Goal: Find contact information: Find contact information

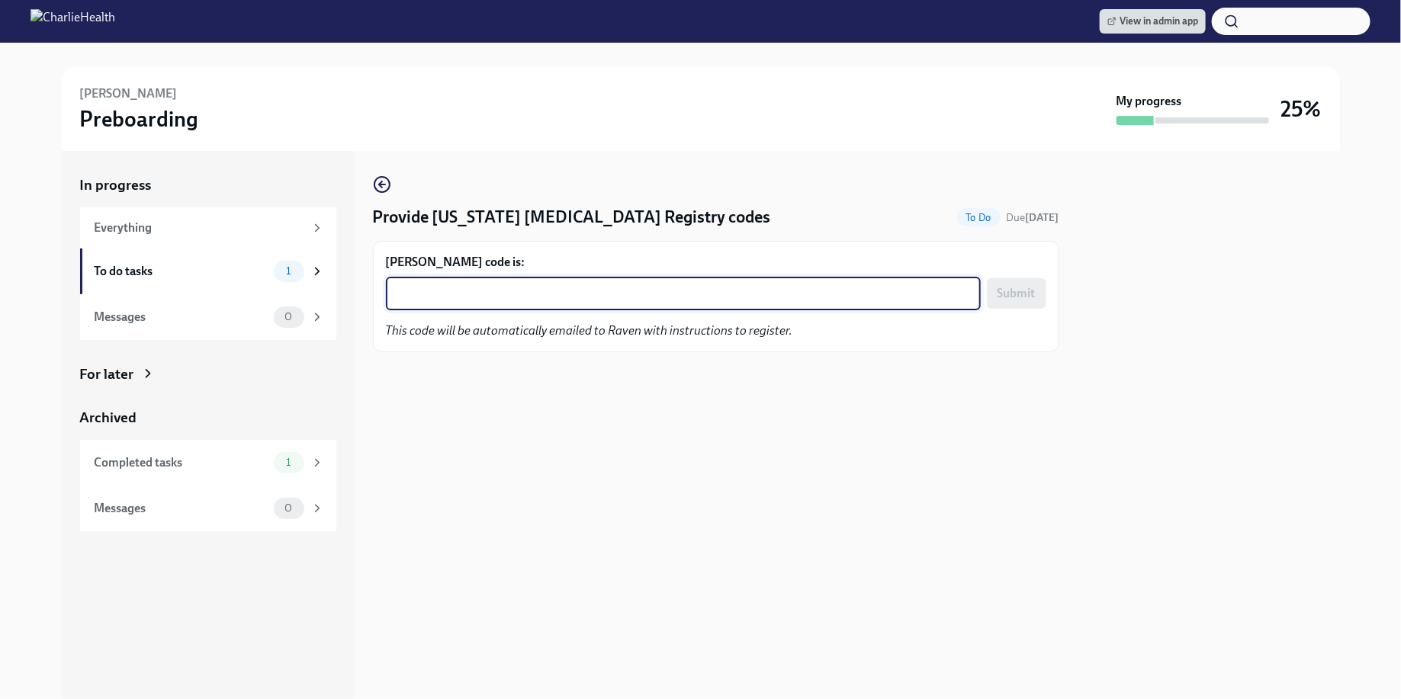
click at [636, 291] on textarea "Raven Crenshaw's code is:" at bounding box center [683, 293] width 577 height 18
paste textarea "6LI642ZXSAVD"
type textarea "6LI642ZXSAVD"
click at [1011, 303] on button "Submit" at bounding box center [1016, 293] width 59 height 31
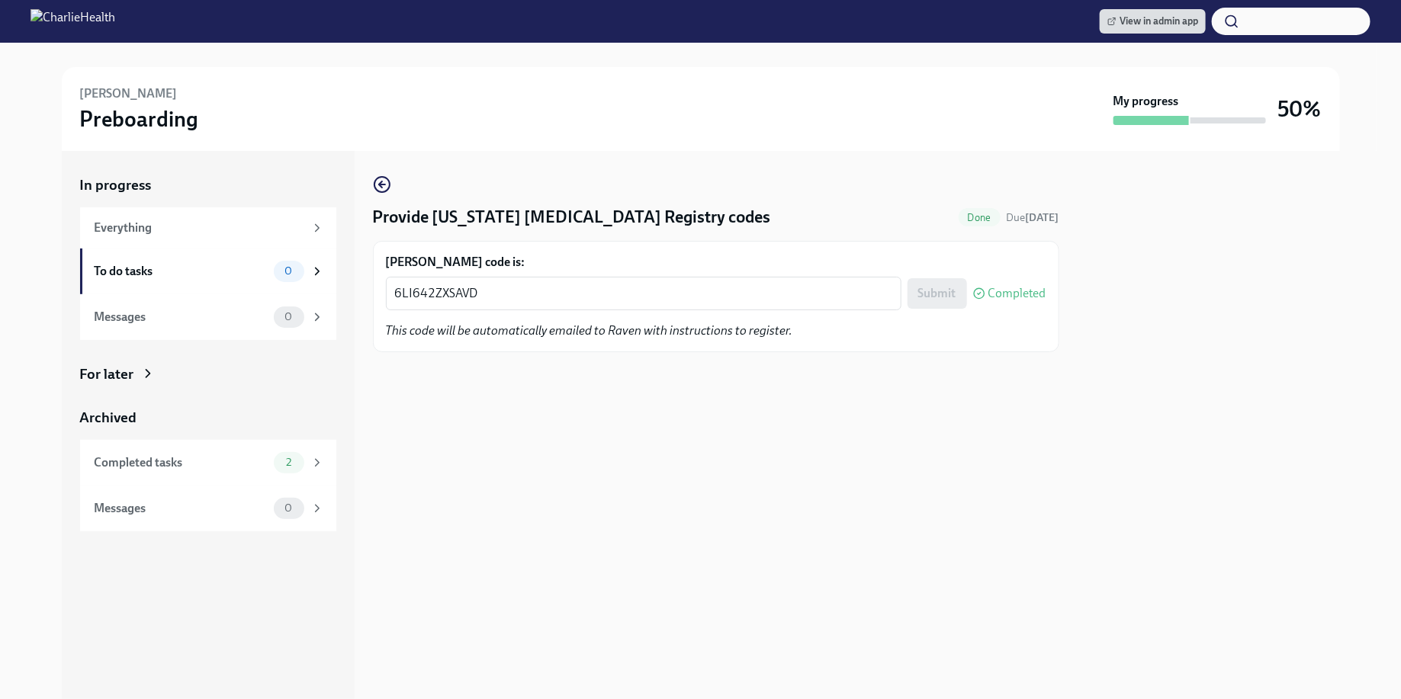
click at [1176, 40] on div "View in admin app" at bounding box center [700, 21] width 1401 height 43
click at [1156, 20] on span "View in admin app" at bounding box center [1152, 21] width 91 height 15
click at [715, 89] on div "Raven Crenshaw Preboarding" at bounding box center [593, 108] width 1027 height 47
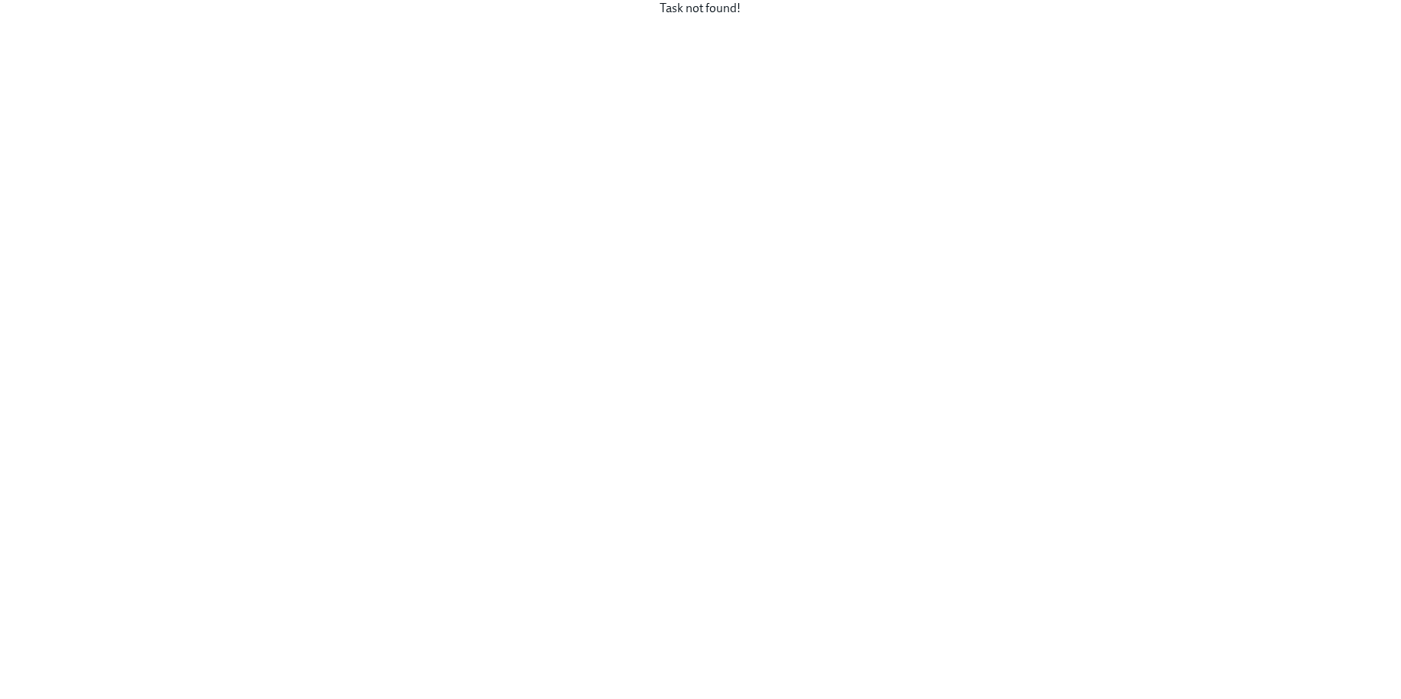
click at [735, 201] on div "Task not found!" at bounding box center [700, 349] width 1401 height 699
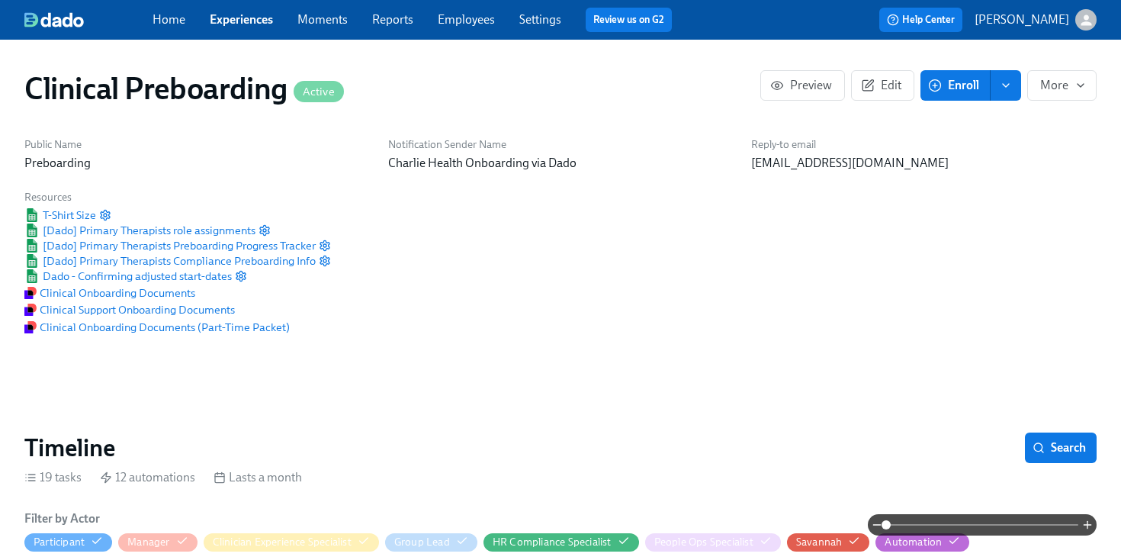
click at [485, 24] on link "Employees" at bounding box center [466, 19] width 57 height 14
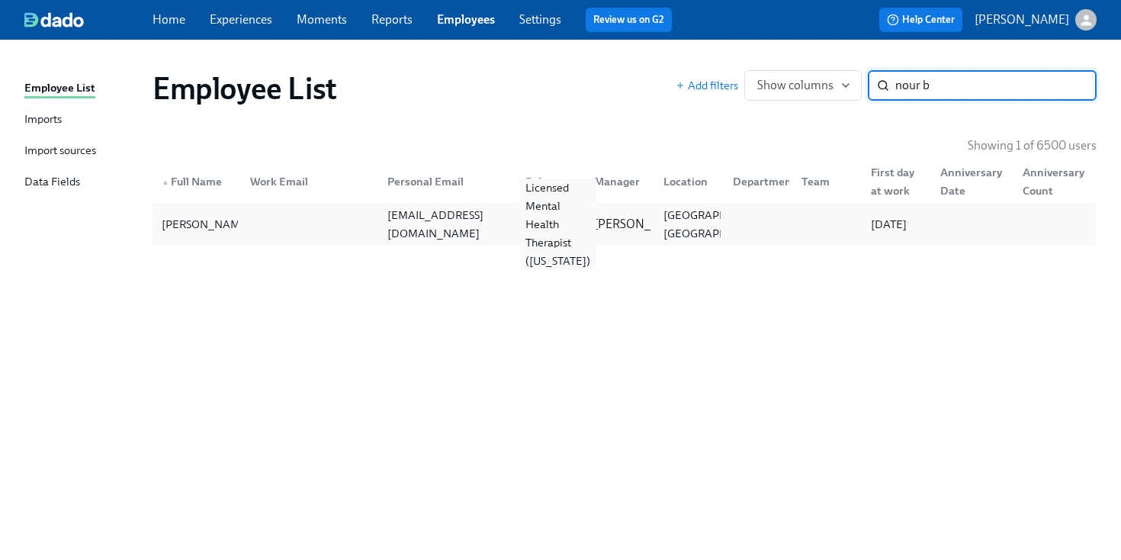
type input "nour b"
click at [541, 230] on div "Licensed Mental Health Therapist (South Carolina)" at bounding box center [557, 224] width 77 height 92
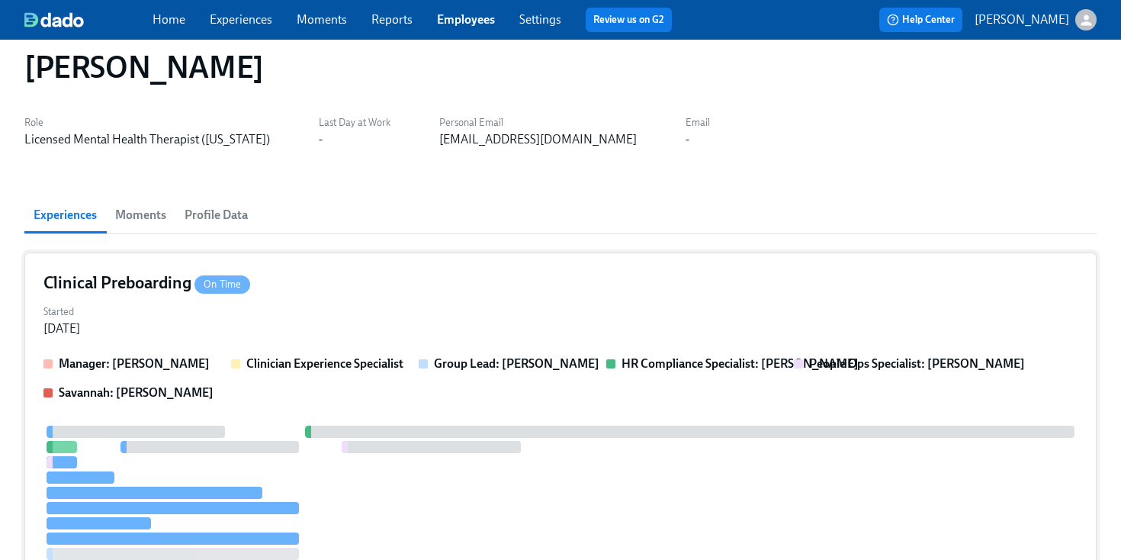
scroll to position [29, 0]
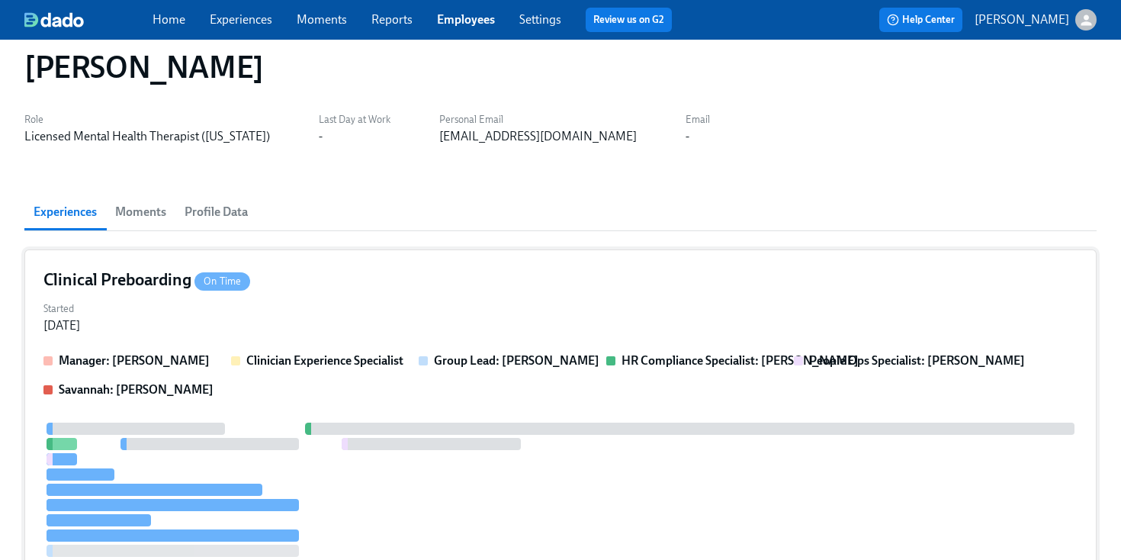
click at [726, 285] on div "Clinical Preboarding On Time" at bounding box center [560, 279] width 1034 height 23
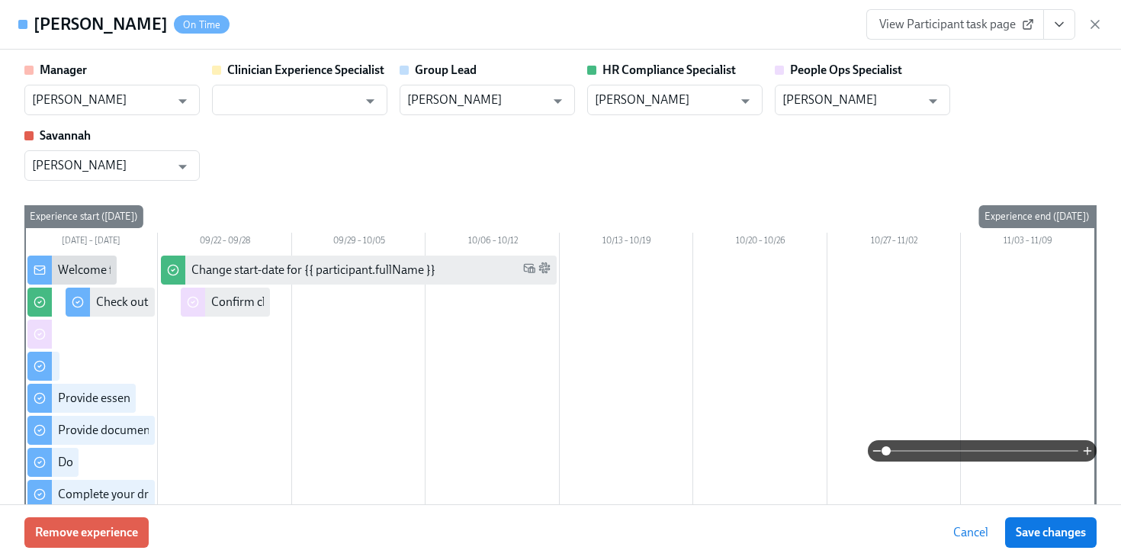
click at [1056, 21] on icon "View task page" at bounding box center [1059, 24] width 15 height 15
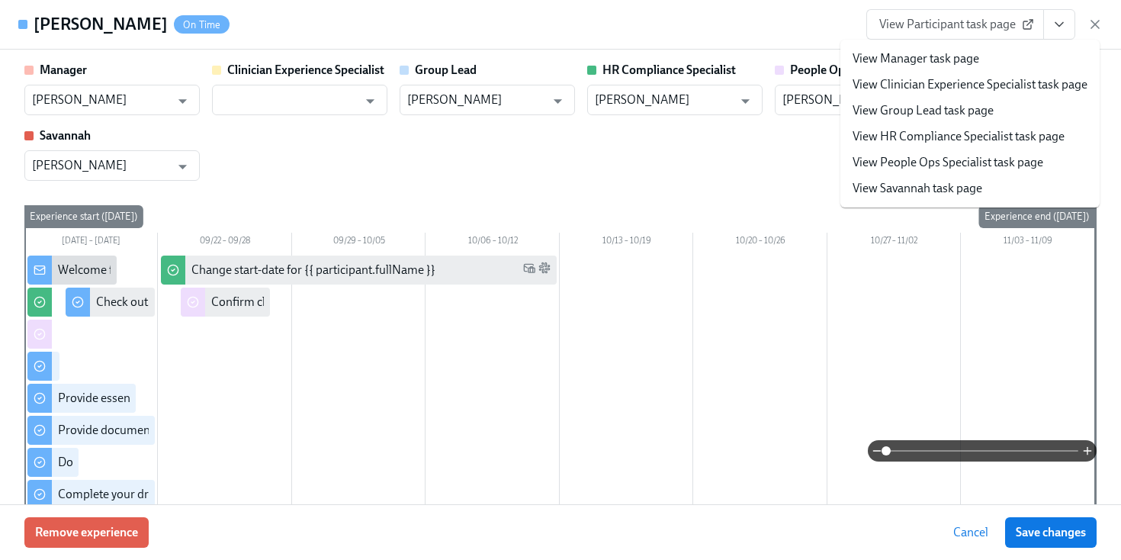
click at [940, 133] on link "View HR Compliance Specialist task page" at bounding box center [959, 136] width 212 height 17
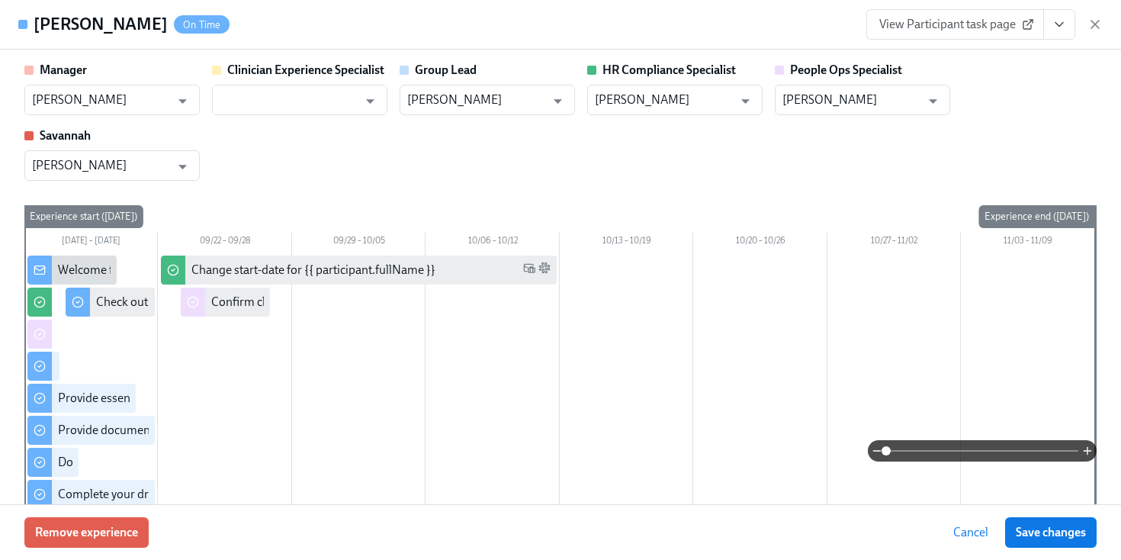
click at [1066, 21] on icon "View task page" at bounding box center [1059, 24] width 15 height 15
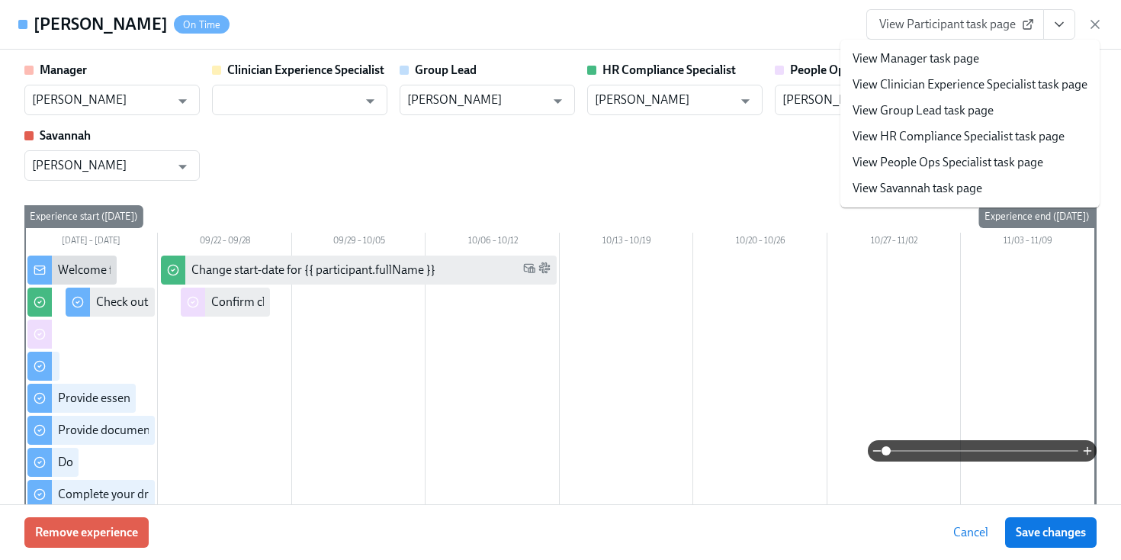
click at [938, 142] on link "View HR Compliance Specialist task page" at bounding box center [959, 136] width 212 height 17
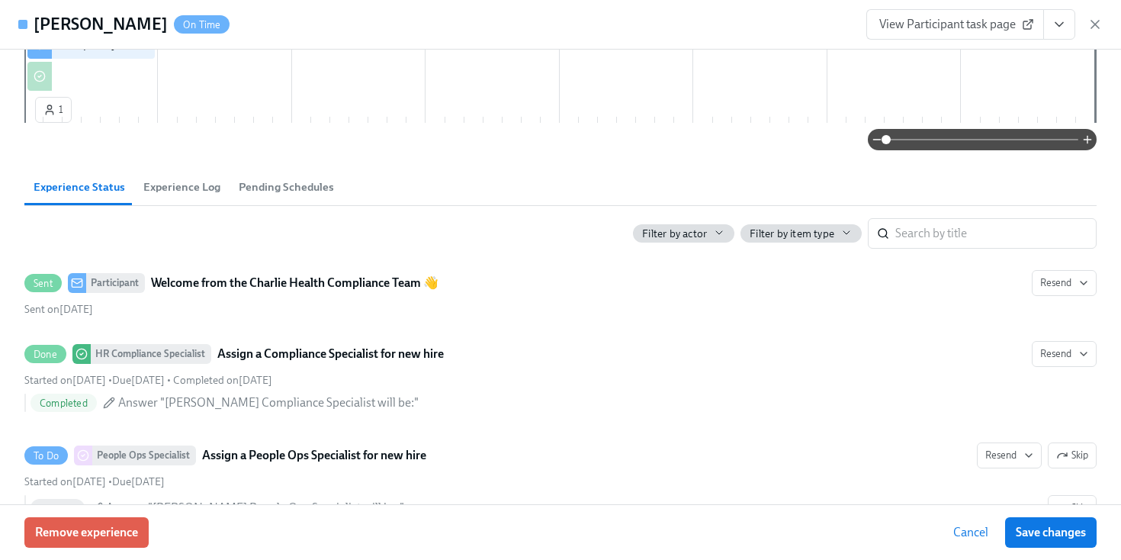
scroll to position [0, 0]
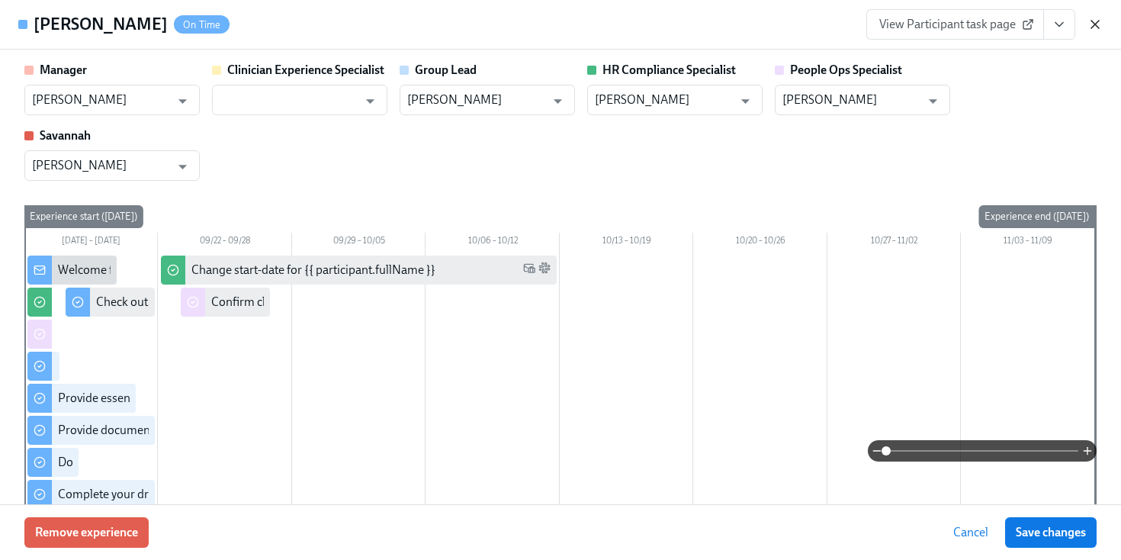
click at [1100, 22] on icon "button" at bounding box center [1095, 24] width 15 height 15
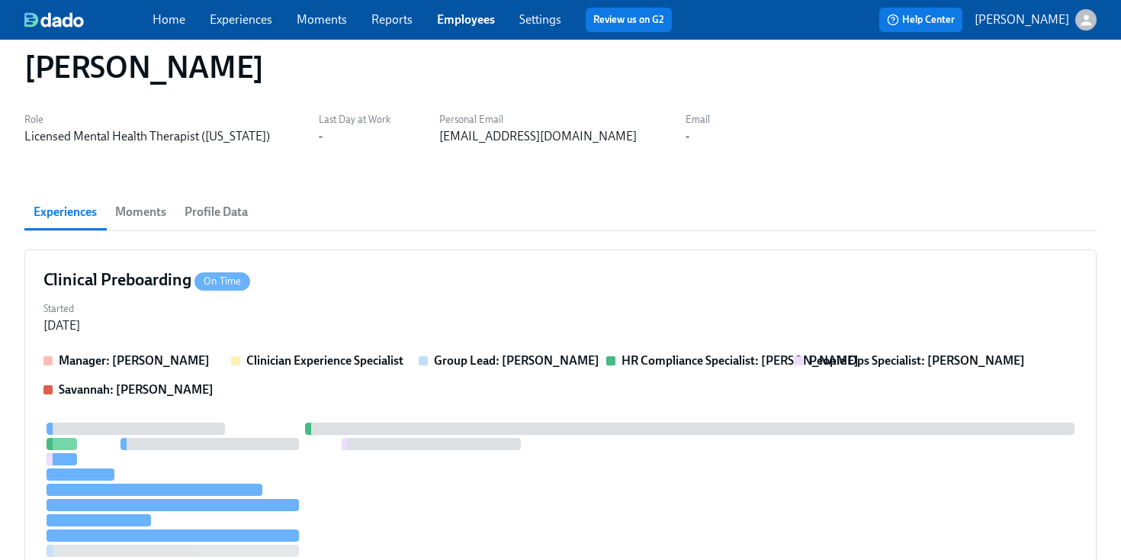
click at [467, 19] on link "Employees" at bounding box center [466, 19] width 58 height 14
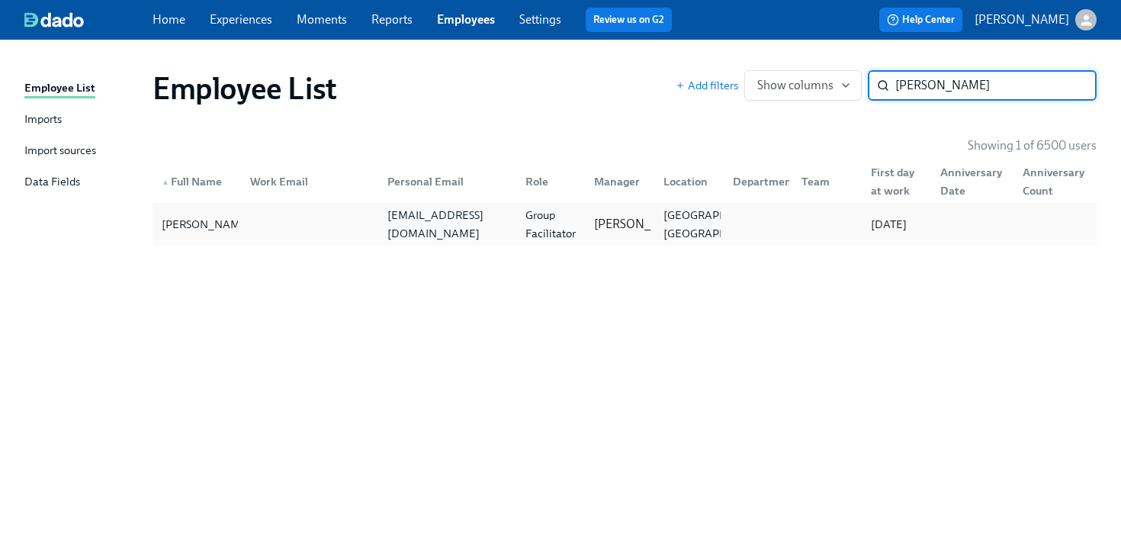
type input "stephanie blake"
click at [268, 223] on div at bounding box center [307, 224] width 138 height 31
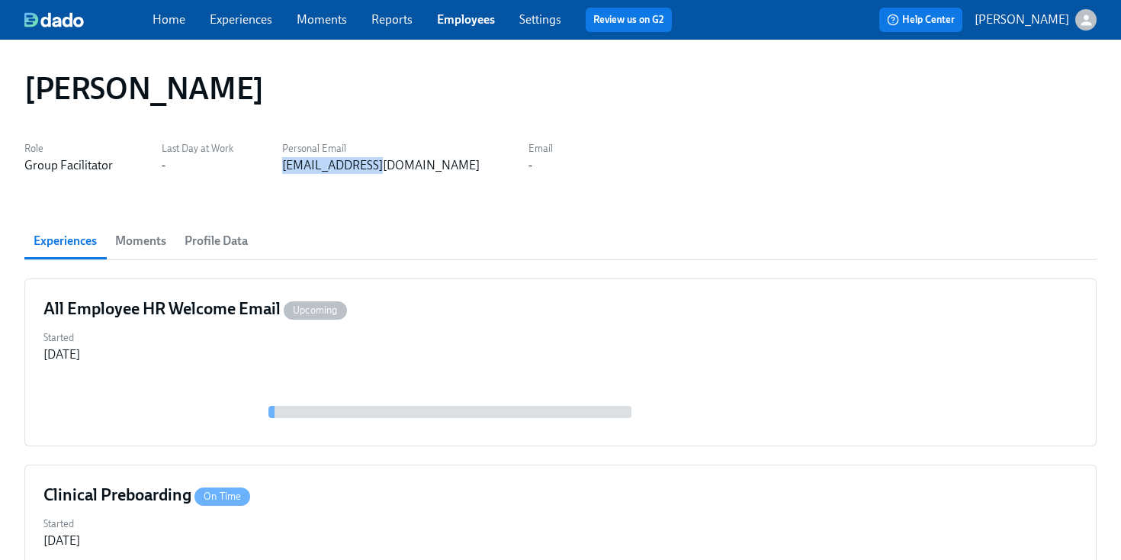
drag, startPoint x: 370, startPoint y: 173, endPoint x: 278, endPoint y: 173, distance: 92.3
click at [278, 173] on div "Role Group Facilitator Last Day at Work - Personal Email sblake@kent.edu Email -" at bounding box center [560, 155] width 1072 height 37
copy div "sblake@kent.edu"
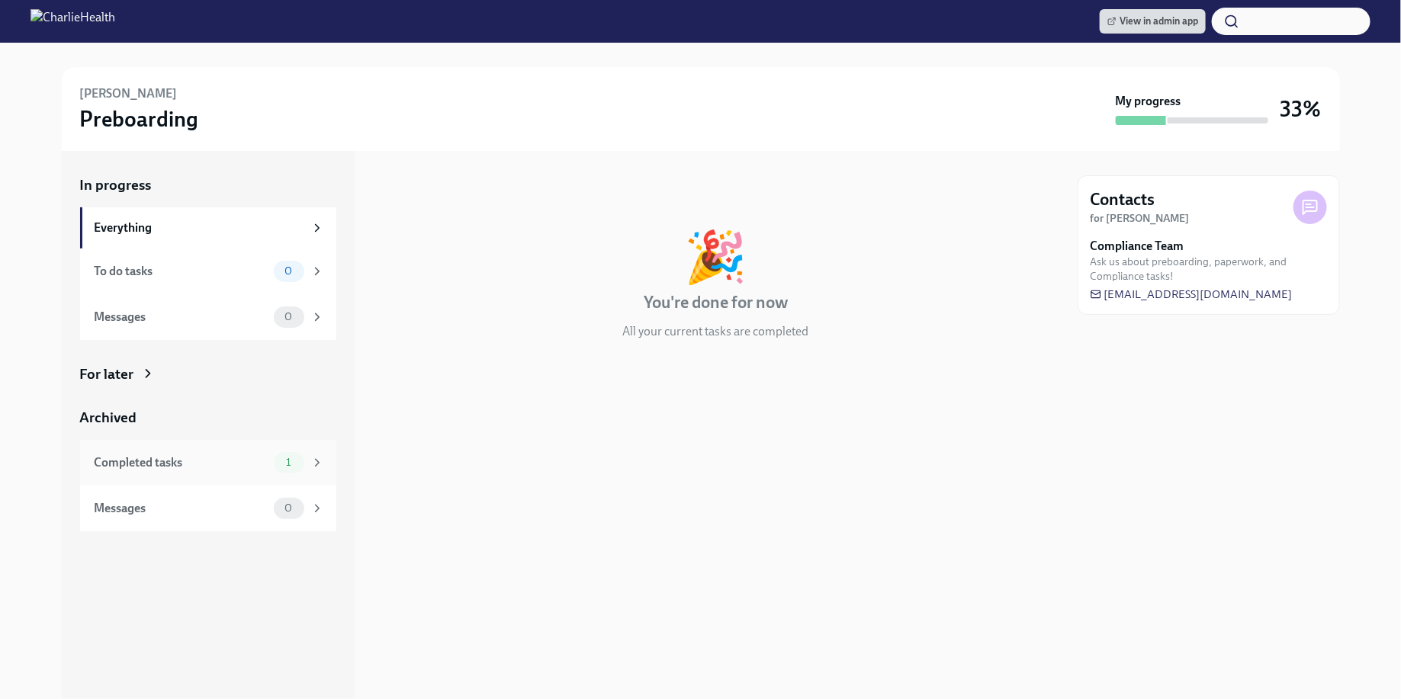
click at [225, 468] on div "Completed tasks" at bounding box center [181, 463] width 173 height 17
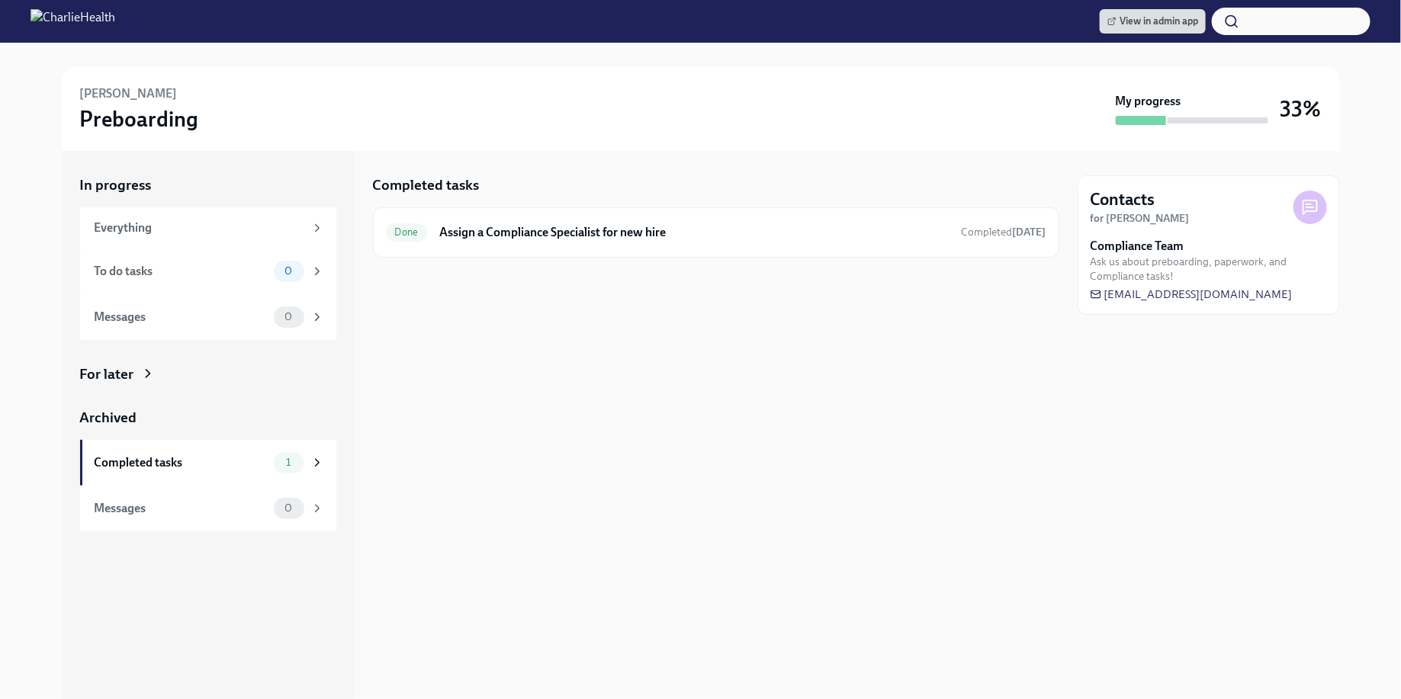
click at [641, 333] on div "Completed tasks Done Assign a Compliance Specialist for new hire Completed yest…" at bounding box center [716, 425] width 686 height 548
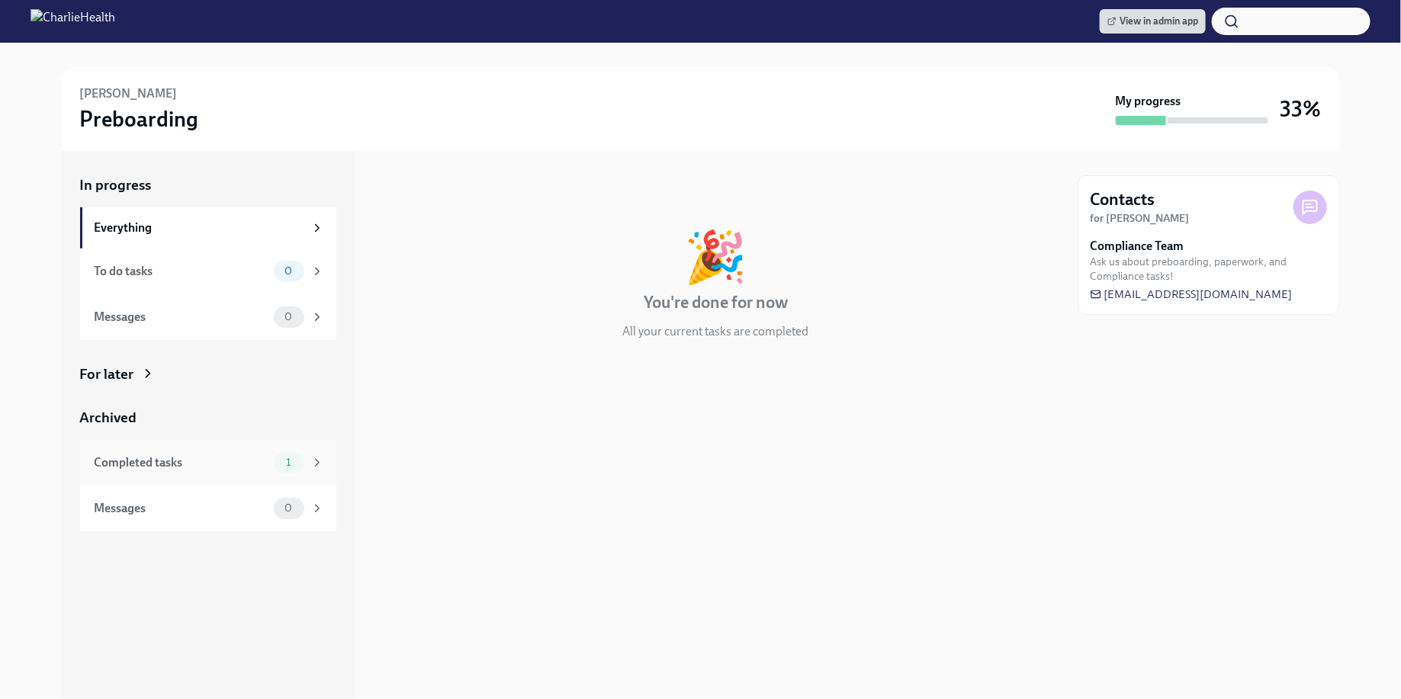
click at [282, 465] on span "1" at bounding box center [288, 462] width 23 height 11
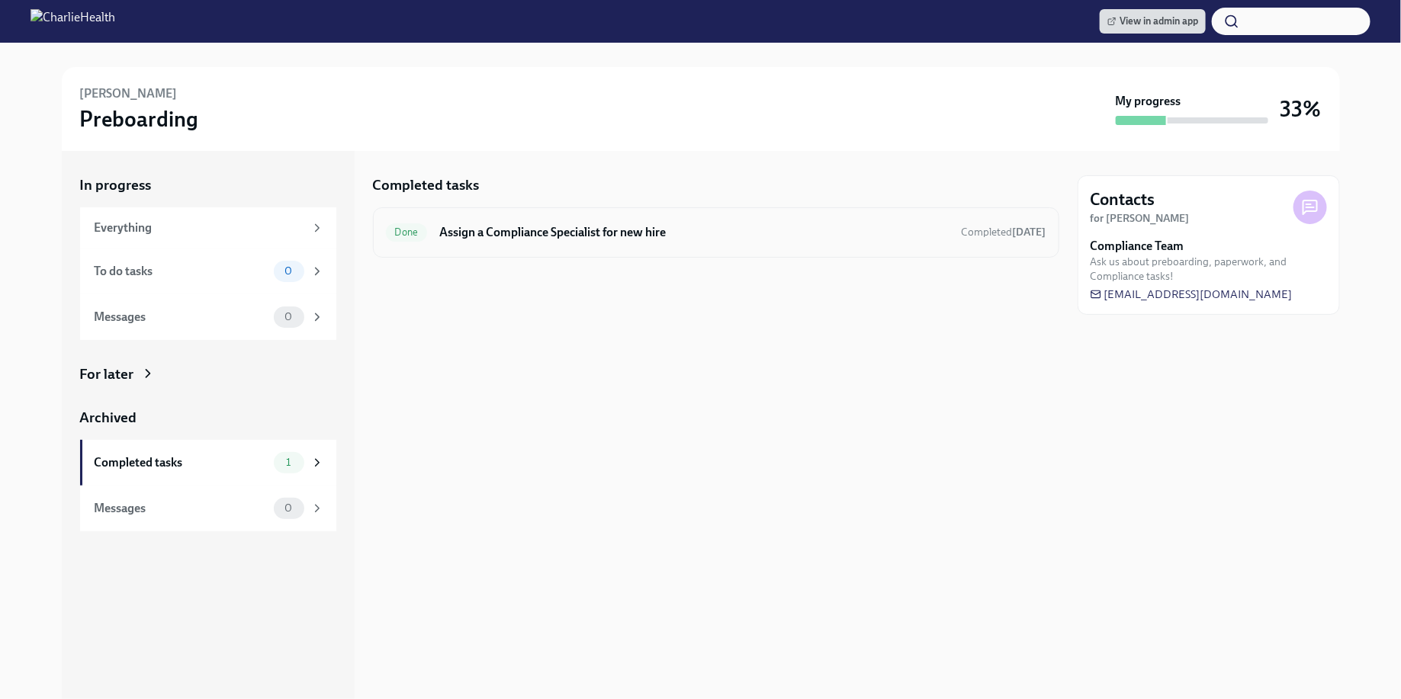
click at [574, 209] on div "Done Assign a Compliance Specialist for new hire Completed yesterday" at bounding box center [716, 232] width 686 height 50
click at [566, 222] on div "Done Assign a Compliance Specialist for new hire Completed yesterday" at bounding box center [716, 232] width 661 height 24
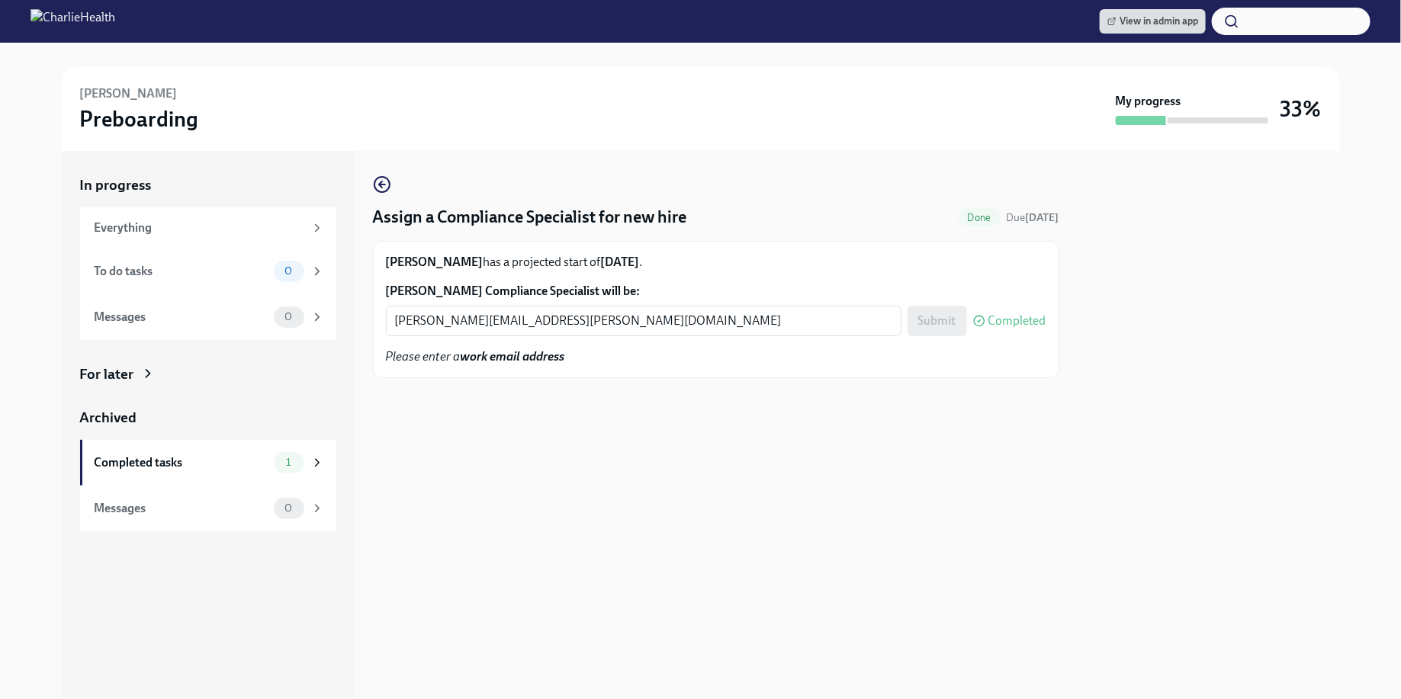
click at [767, 492] on div "Assign a Compliance Specialist for new hire Done Due today Nour Bizri has a pro…" at bounding box center [716, 425] width 686 height 548
click at [263, 255] on div "To do tasks 0" at bounding box center [208, 272] width 256 height 46
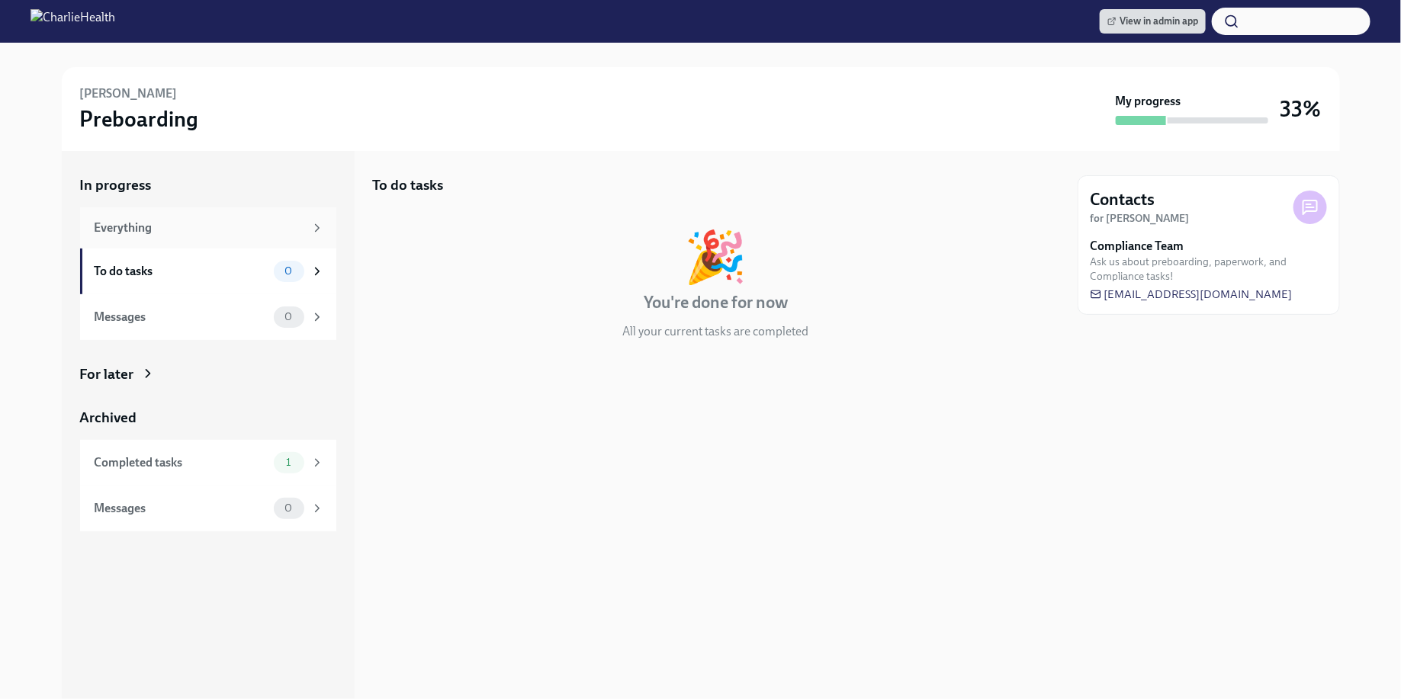
click at [271, 223] on div "Everything" at bounding box center [200, 228] width 210 height 17
click at [207, 124] on div "Nour Bizri Preboarding" at bounding box center [595, 108] width 1030 height 47
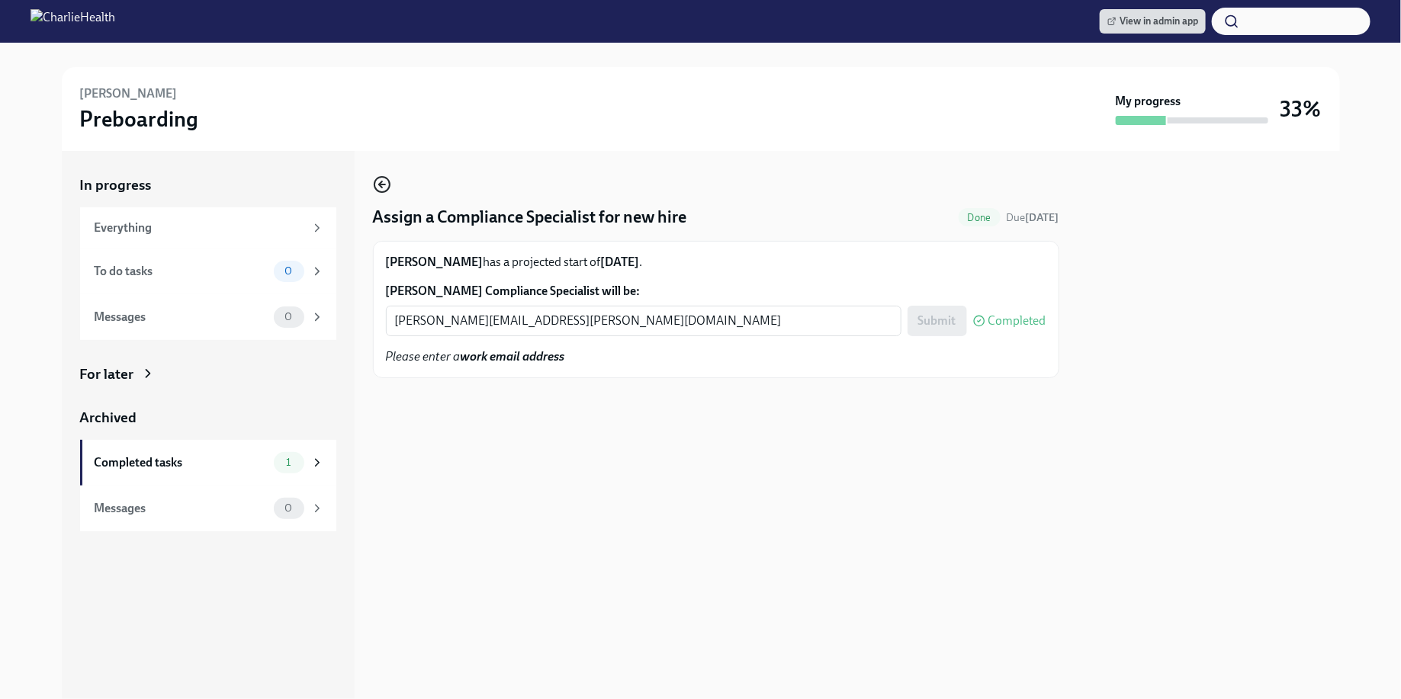
click at [380, 179] on icon "button" at bounding box center [382, 184] width 18 height 18
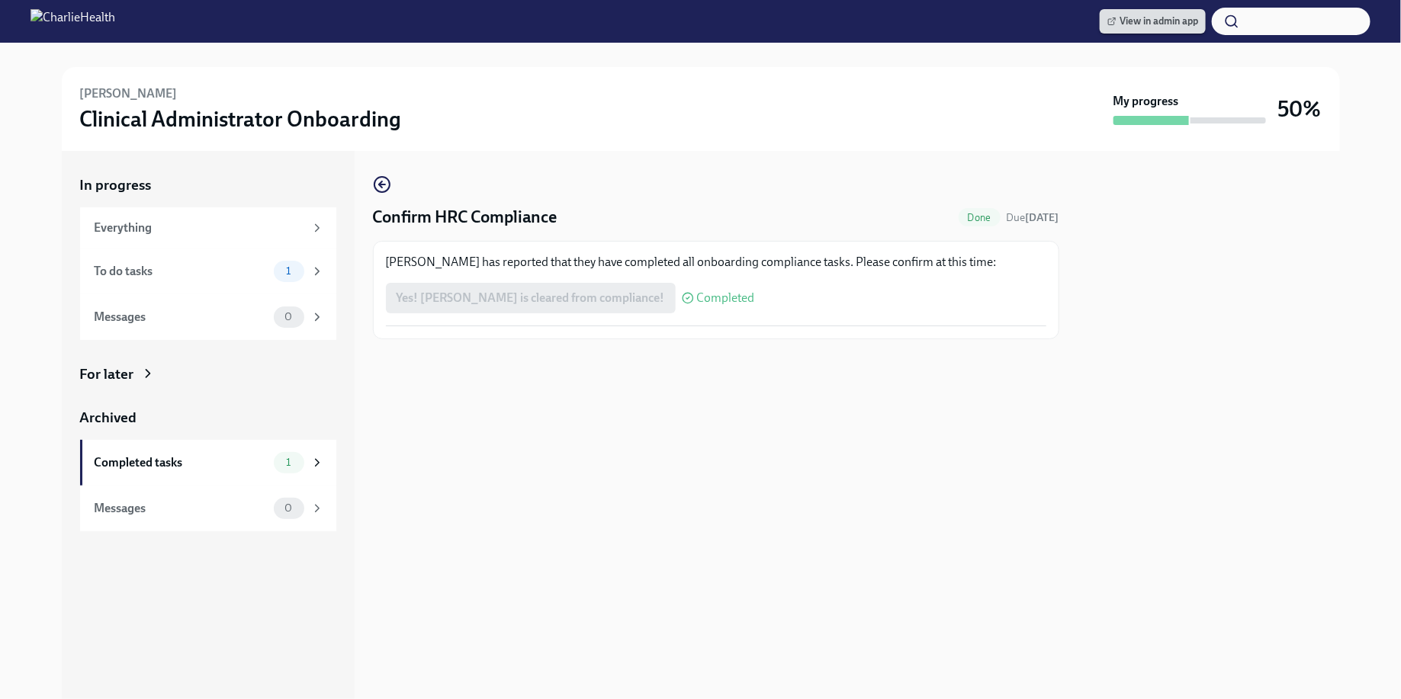
click at [1175, 27] on span "View in admin app" at bounding box center [1152, 21] width 91 height 15
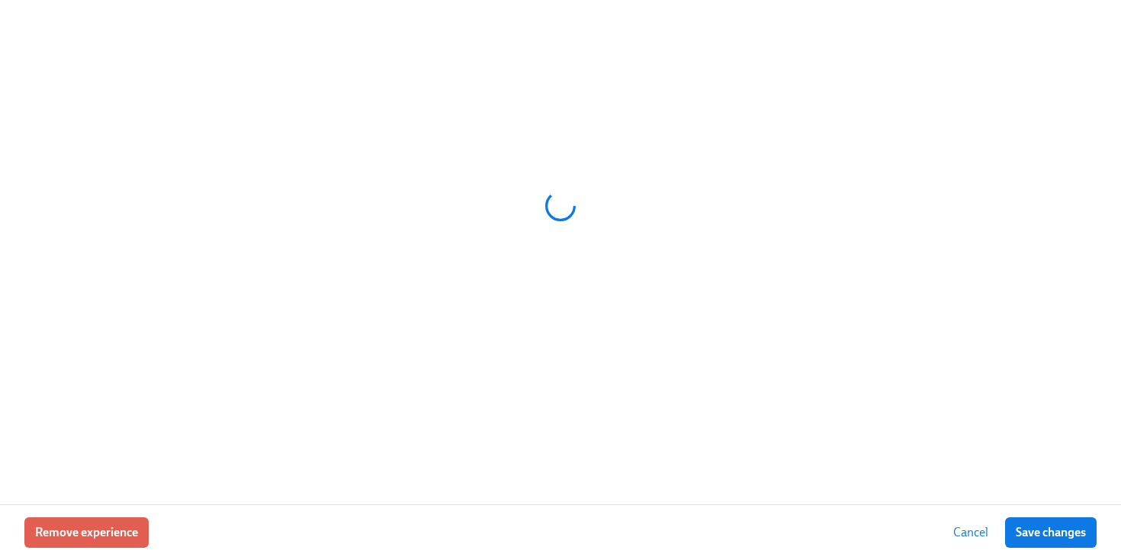
click at [476, 24] on div at bounding box center [560, 205] width 1072 height 381
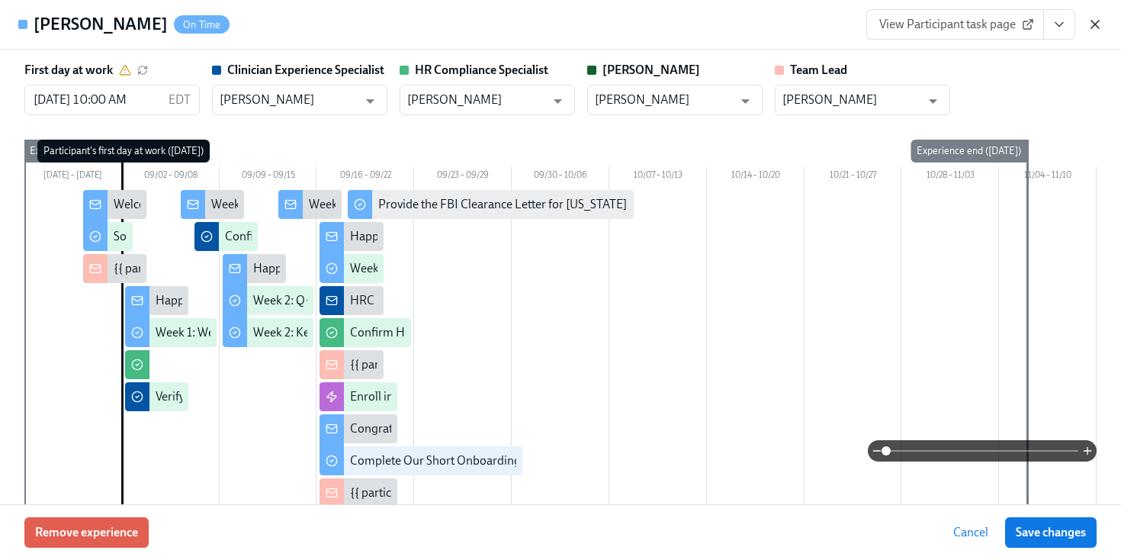
click at [1092, 19] on icon "button" at bounding box center [1095, 24] width 15 height 15
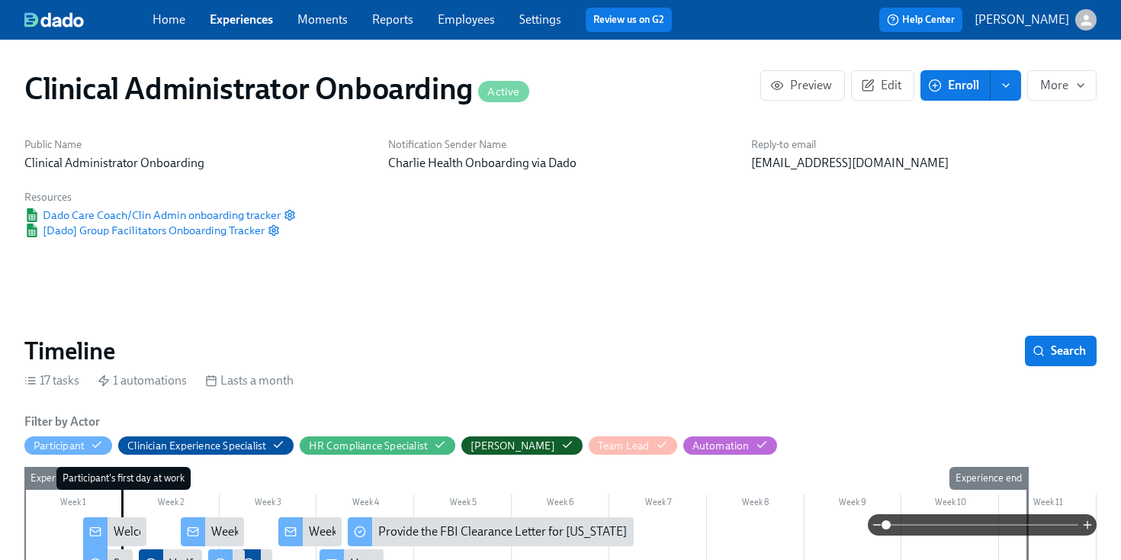
click at [438, 13] on link "Employees" at bounding box center [466, 19] width 57 height 14
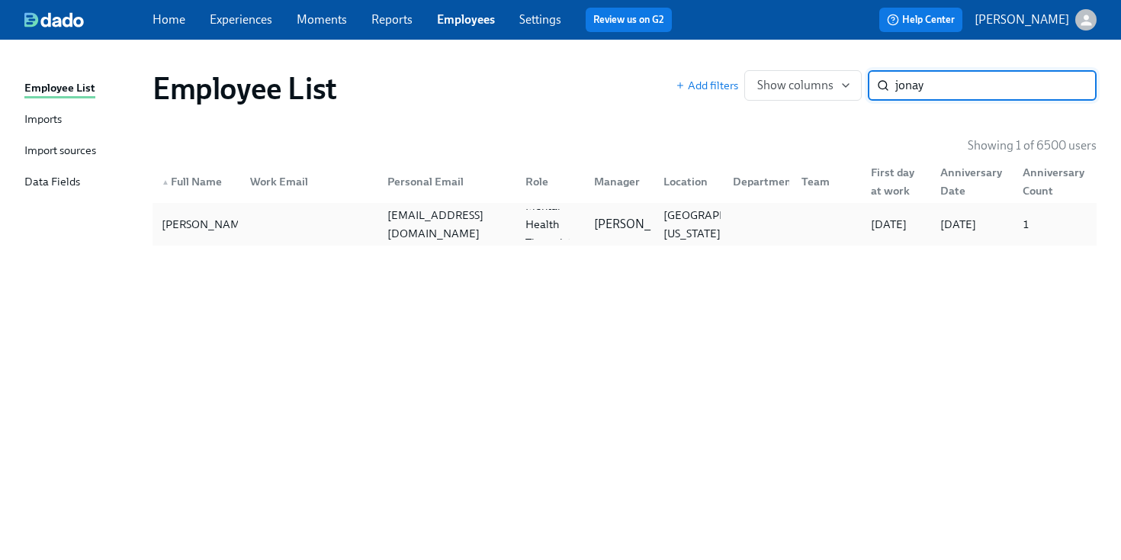
type input "jonay"
click at [798, 221] on div at bounding box center [823, 224] width 69 height 31
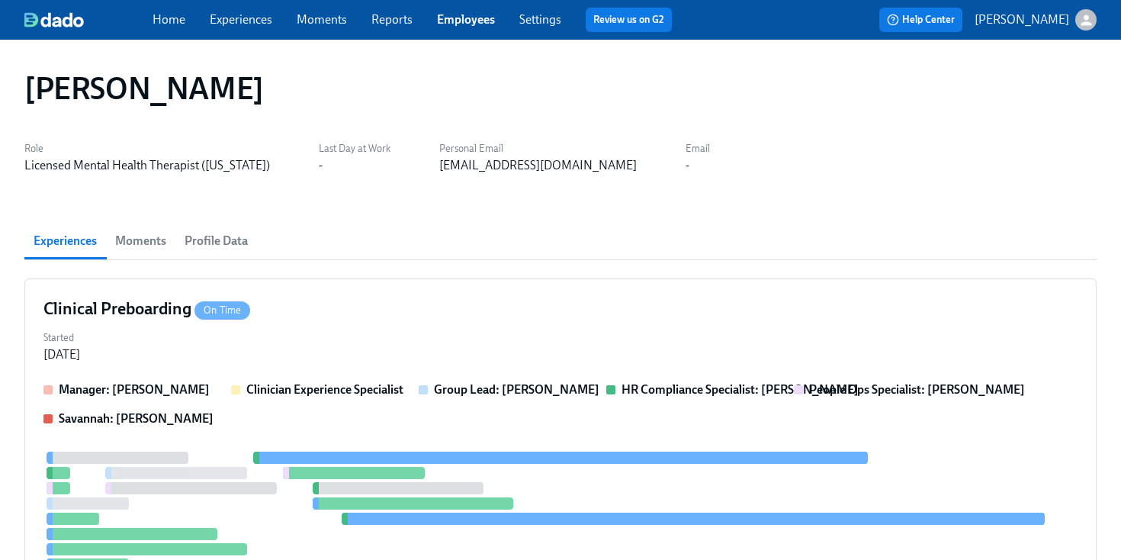
click at [468, 160] on div "jonayboylan@gmail.com" at bounding box center [538, 165] width 198 height 17
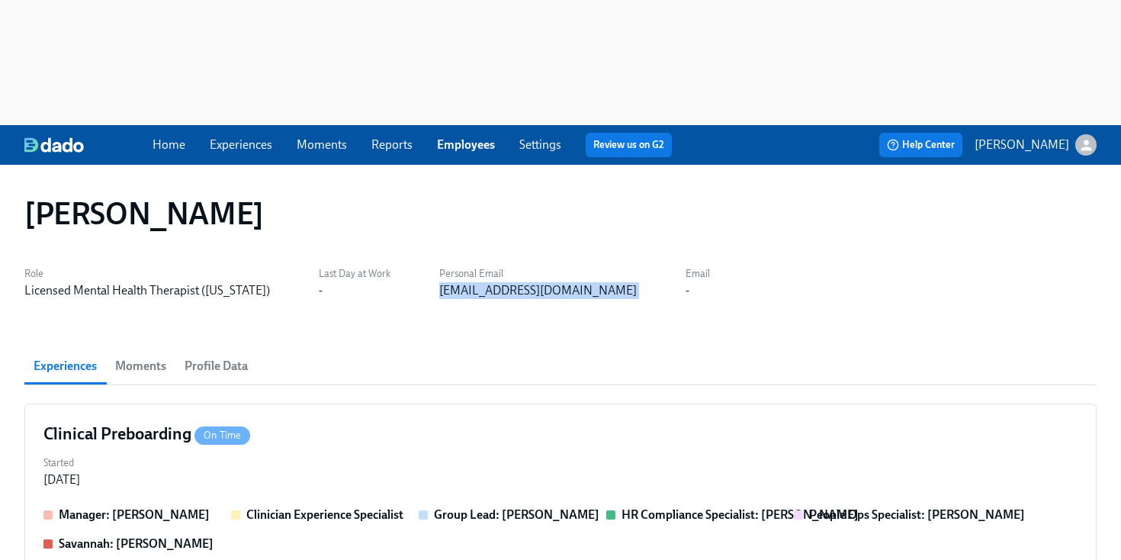
click at [468, 282] on div "jonayboylan@gmail.com" at bounding box center [538, 290] width 198 height 17
copy div "jonayboylan@gmail.com"
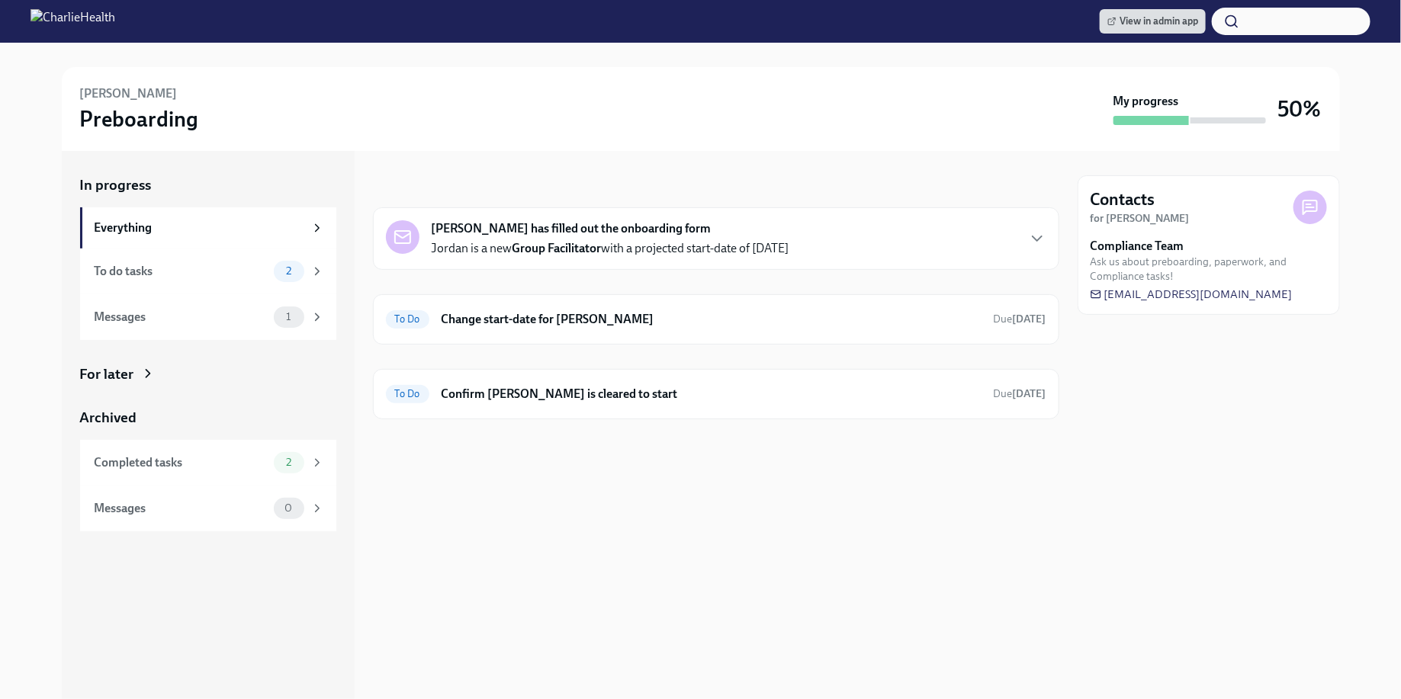
click at [227, 104] on div "[PERSON_NAME] Preboarding" at bounding box center [593, 108] width 1027 height 47
click at [1185, 25] on span "View in admin app" at bounding box center [1152, 21] width 91 height 15
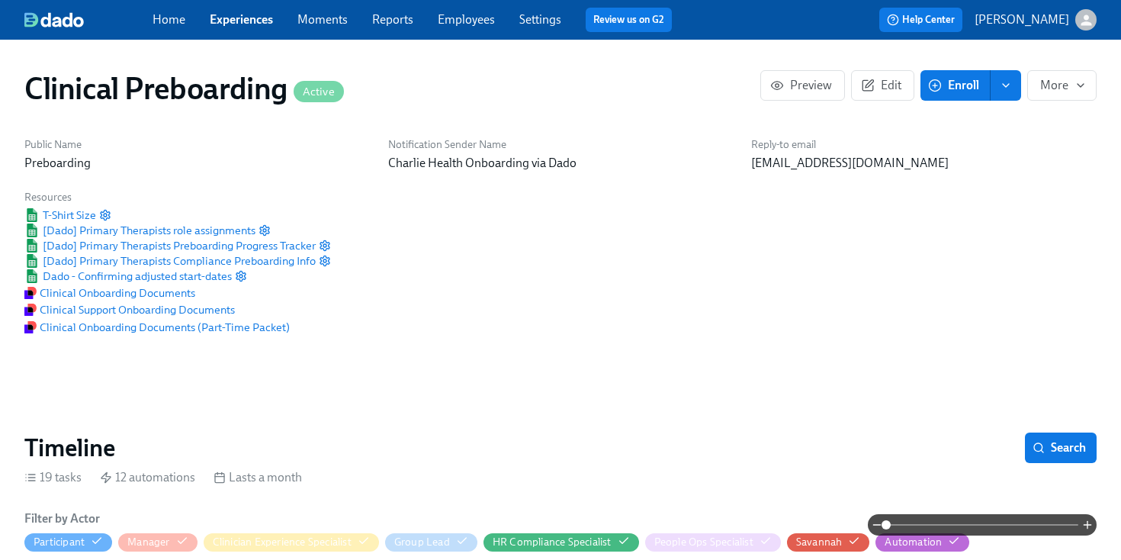
click at [500, 27] on div "Home Experiences Moments Reports Employees Settings Review us on G2" at bounding box center [419, 20] width 532 height 24
click at [481, 21] on link "Employees" at bounding box center [466, 19] width 57 height 14
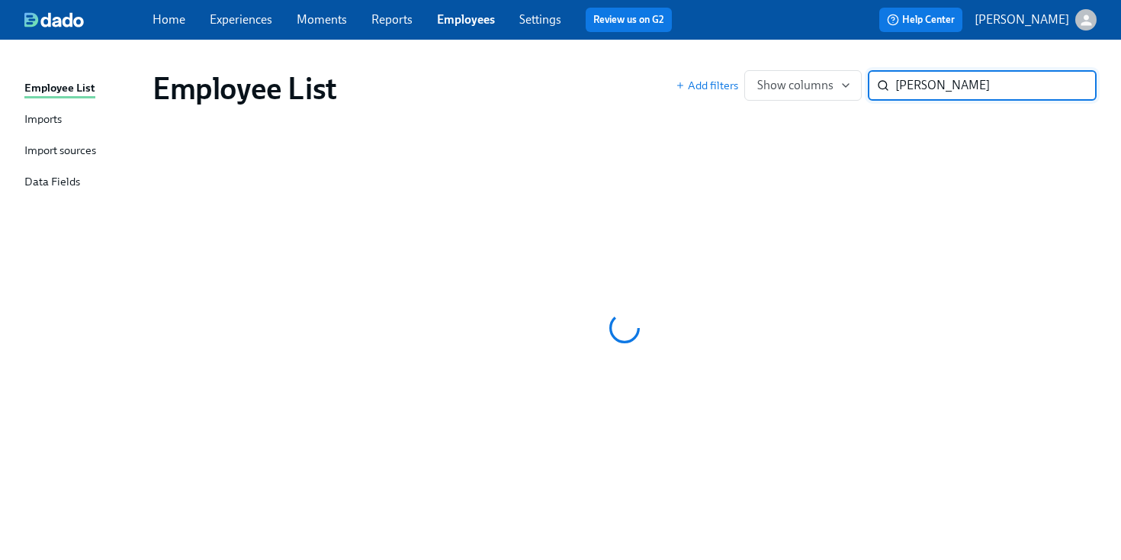
type input "[PERSON_NAME]"
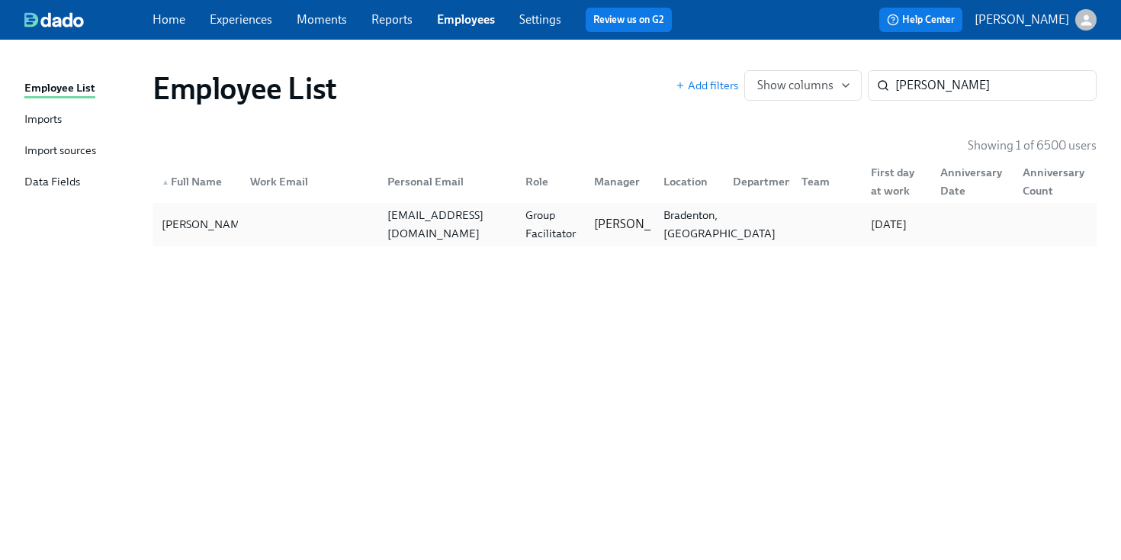
click at [720, 230] on div "Bradenton, [GEOGRAPHIC_DATA]" at bounding box center [719, 224] width 124 height 37
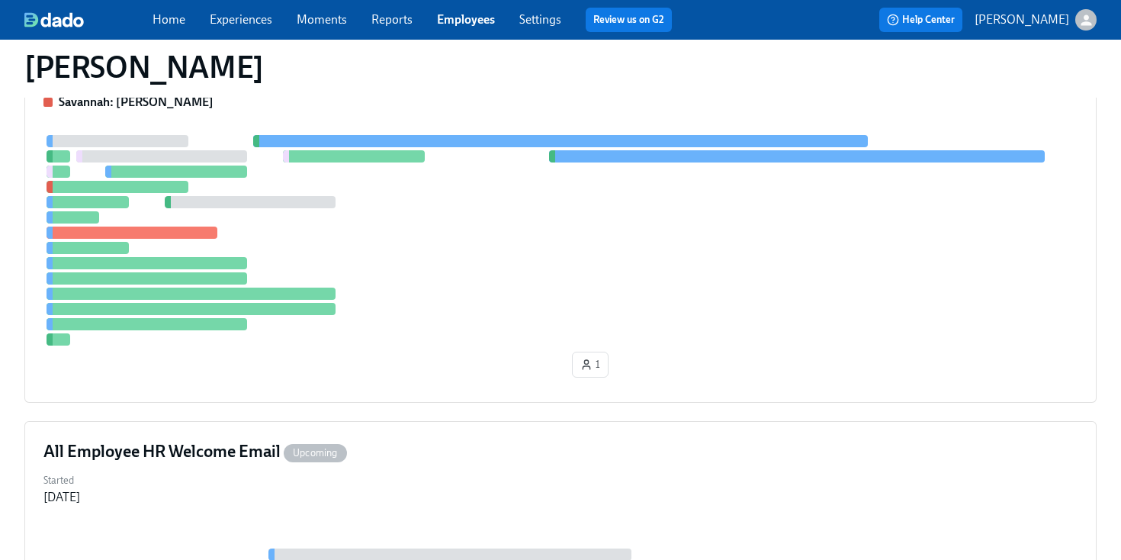
scroll to position [312, 0]
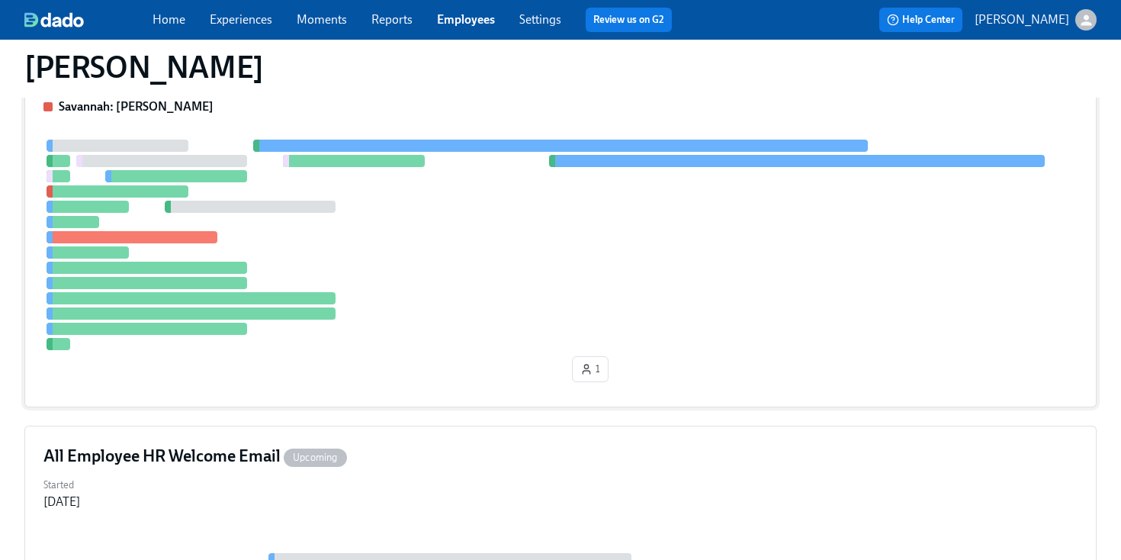
click at [583, 192] on div at bounding box center [560, 245] width 1034 height 211
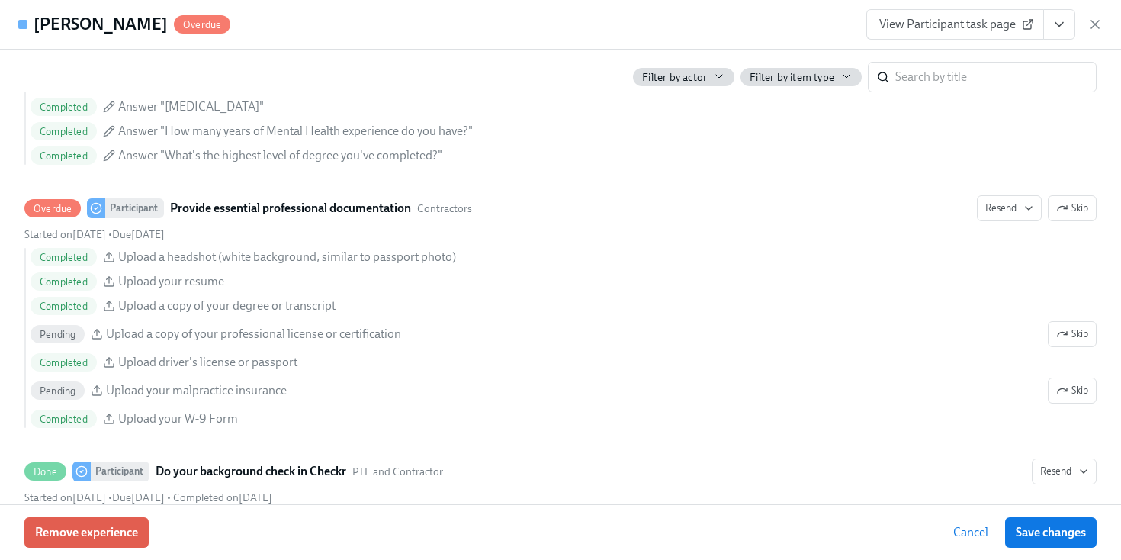
scroll to position [1577, 0]
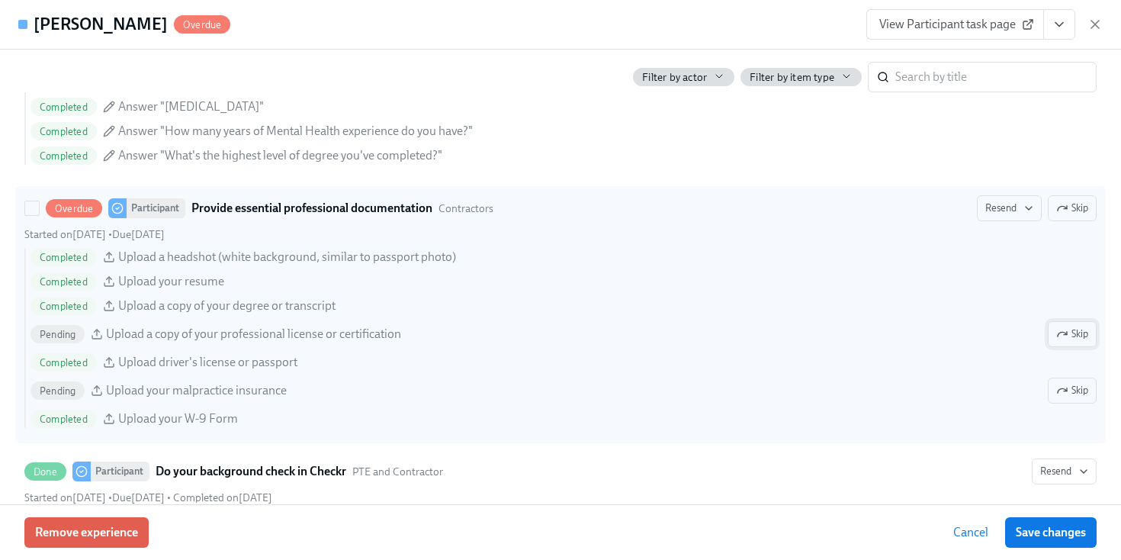
click at [1078, 336] on span "Skip" at bounding box center [1072, 333] width 32 height 15
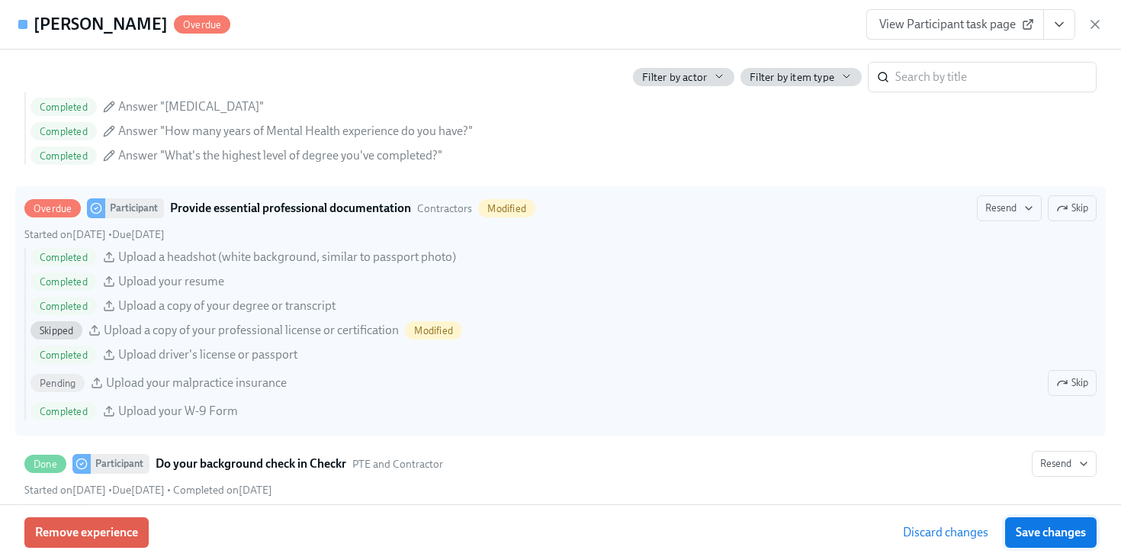
click at [1050, 519] on button "Save changes" at bounding box center [1051, 532] width 92 height 31
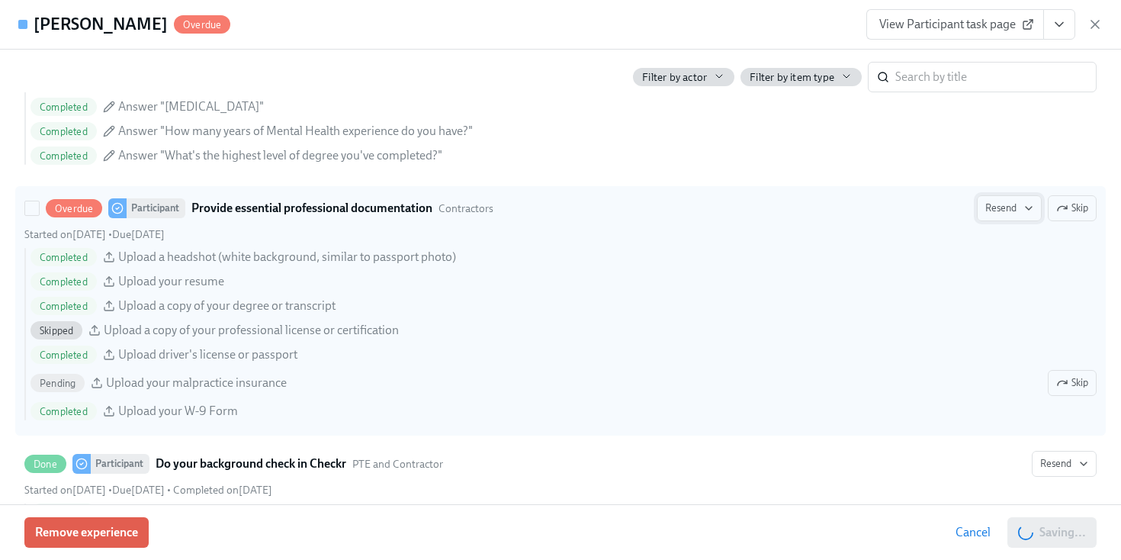
click at [1008, 204] on span "Resend" at bounding box center [1009, 208] width 48 height 15
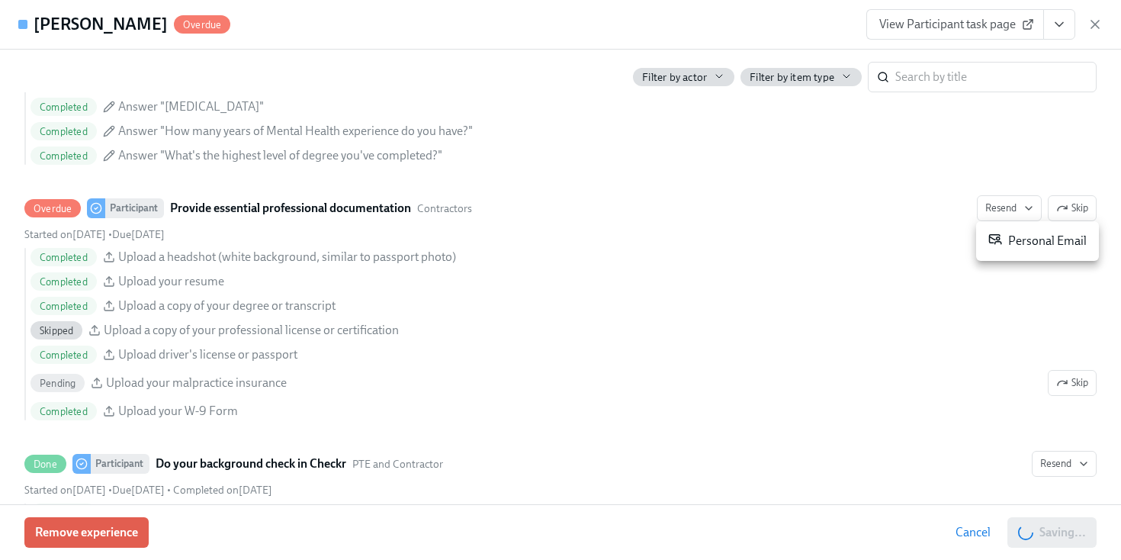
click at [1020, 243] on div "Personal Email" at bounding box center [1038, 241] width 98 height 18
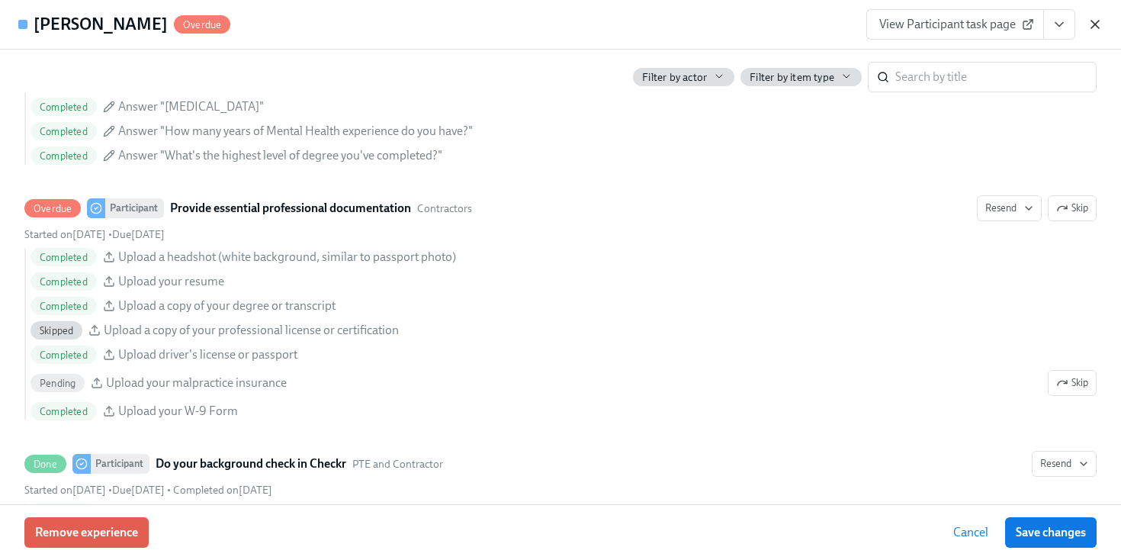
click at [1099, 27] on icon "button" at bounding box center [1095, 24] width 15 height 15
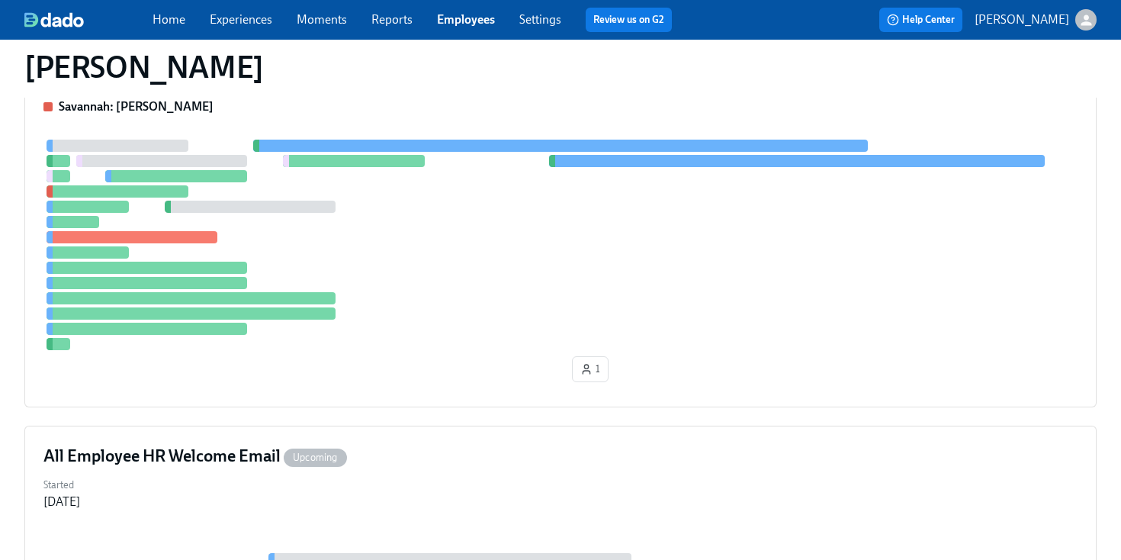
click at [461, 15] on link "Employees" at bounding box center [466, 19] width 58 height 14
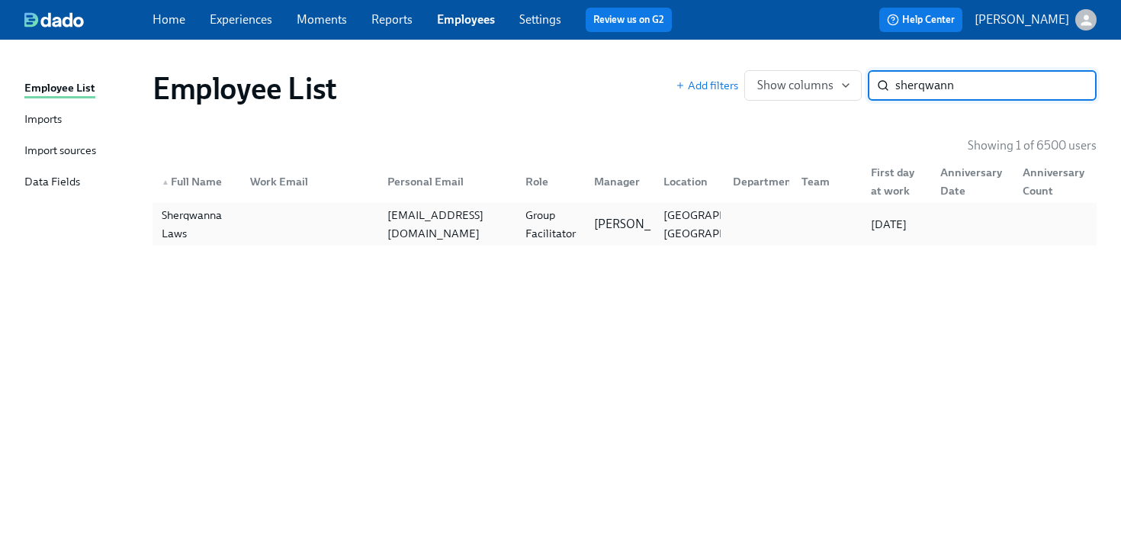
type input "sherqwann"
click at [238, 205] on div "Sherqwanna Laws [EMAIL_ADDRESS][DOMAIN_NAME] Group Facilitator [PERSON_NAME] [G…" at bounding box center [625, 224] width 944 height 43
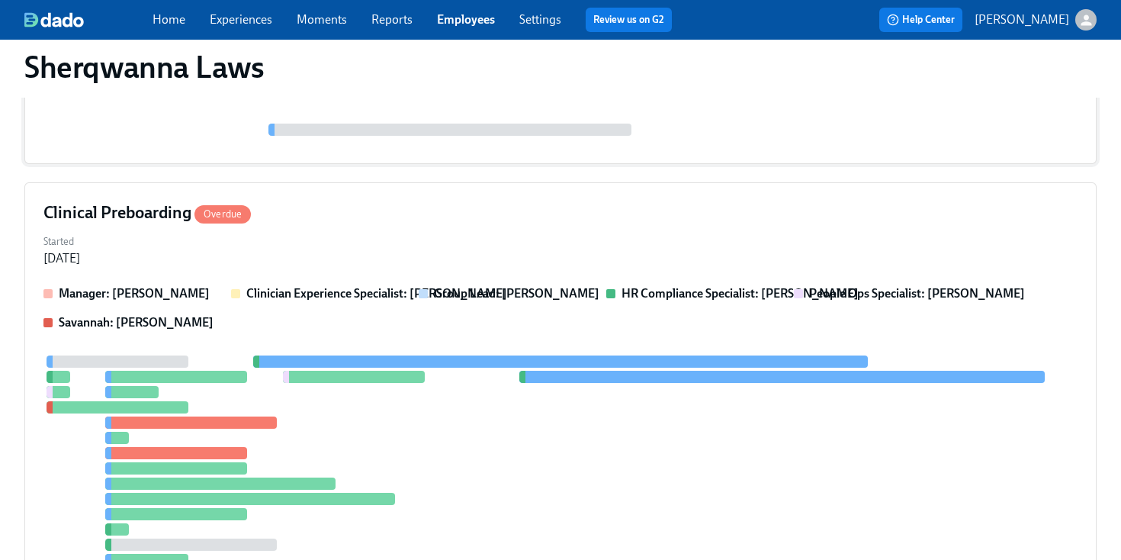
scroll to position [362, 0]
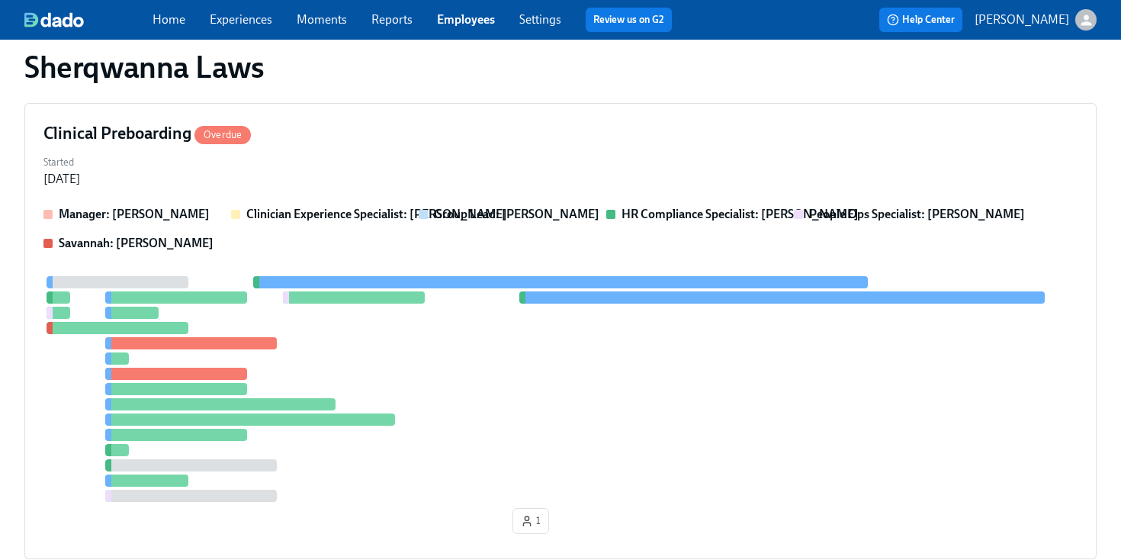
click at [386, 331] on div at bounding box center [560, 389] width 1034 height 226
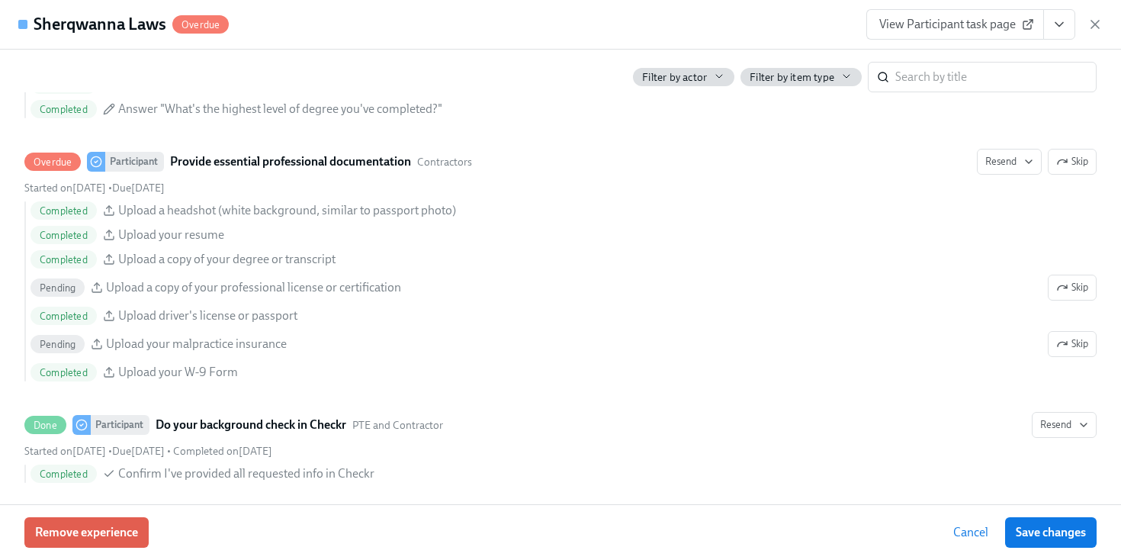
scroll to position [1824, 0]
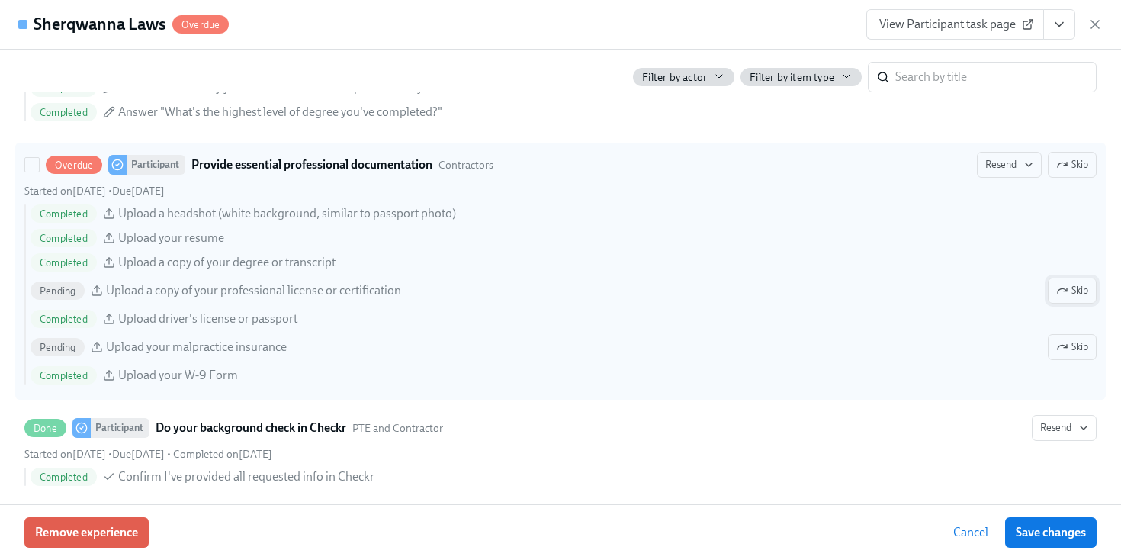
click at [1060, 284] on icon "button" at bounding box center [1062, 290] width 12 height 12
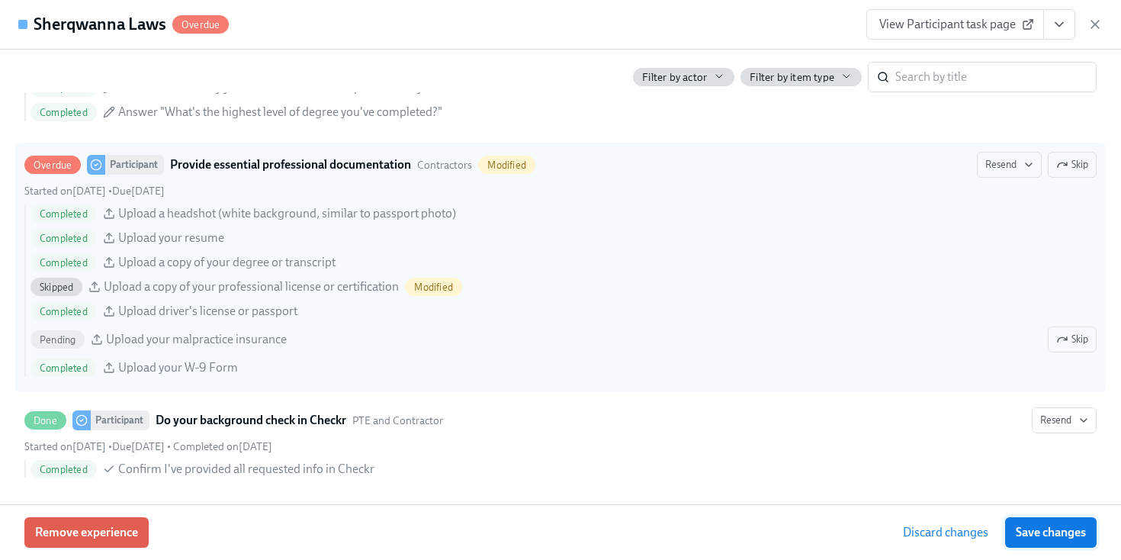
click at [1053, 538] on span "Save changes" at bounding box center [1051, 532] width 70 height 15
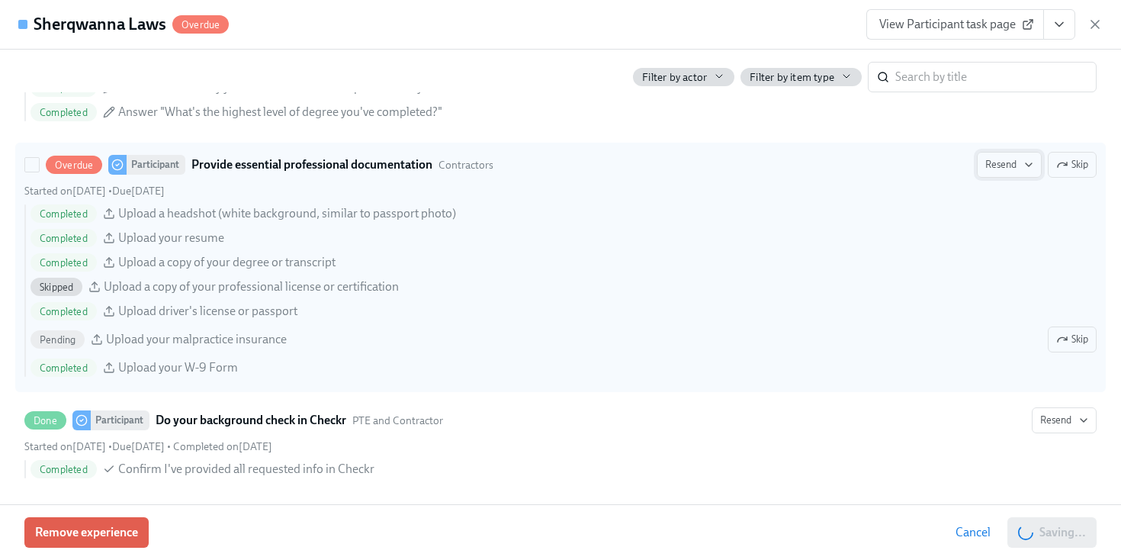
click at [1007, 161] on span "Resend" at bounding box center [1009, 164] width 48 height 15
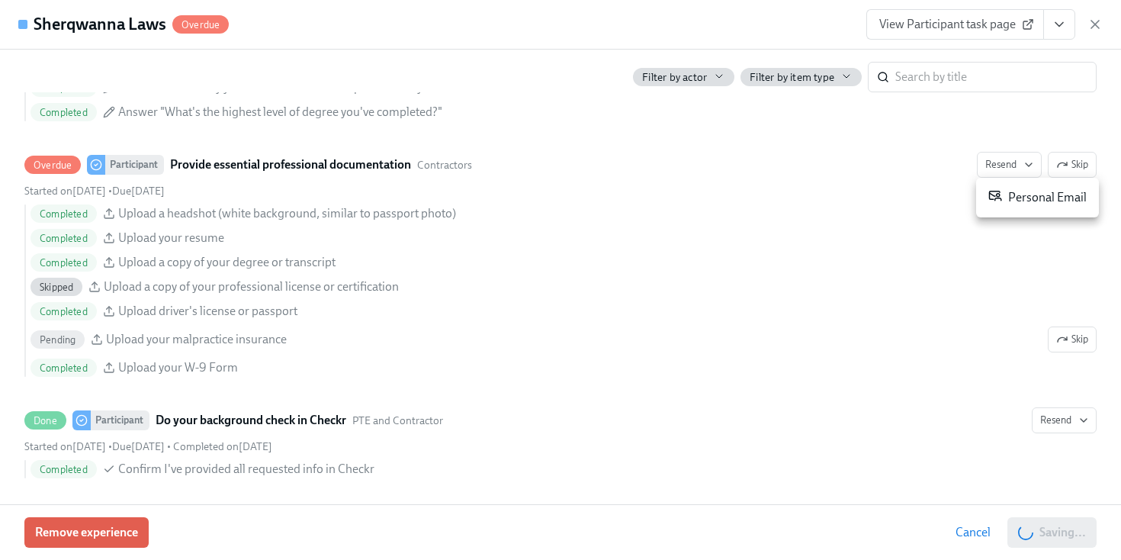
click at [1002, 98] on div at bounding box center [560, 280] width 1121 height 560
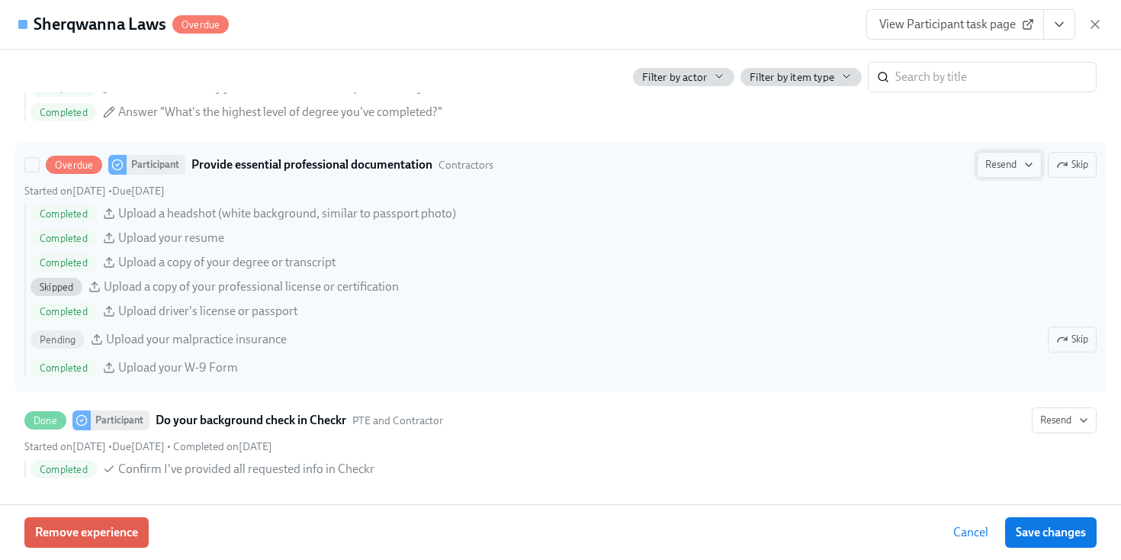
click at [992, 168] on span "Resend" at bounding box center [1009, 164] width 48 height 15
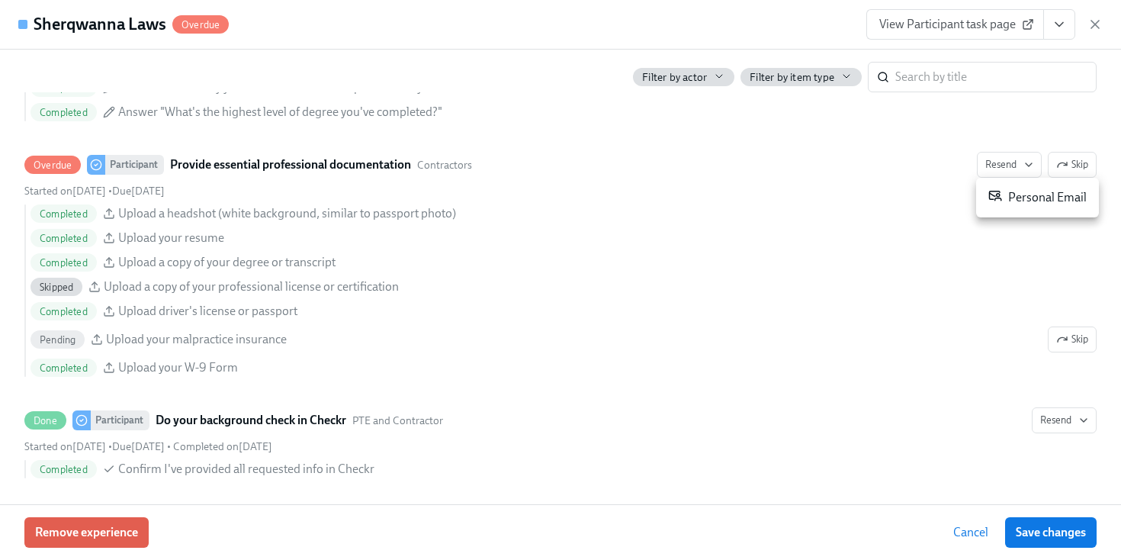
click at [1010, 206] on div "Personal Email" at bounding box center [1038, 197] width 98 height 18
